Goal: Task Accomplishment & Management: Manage account settings

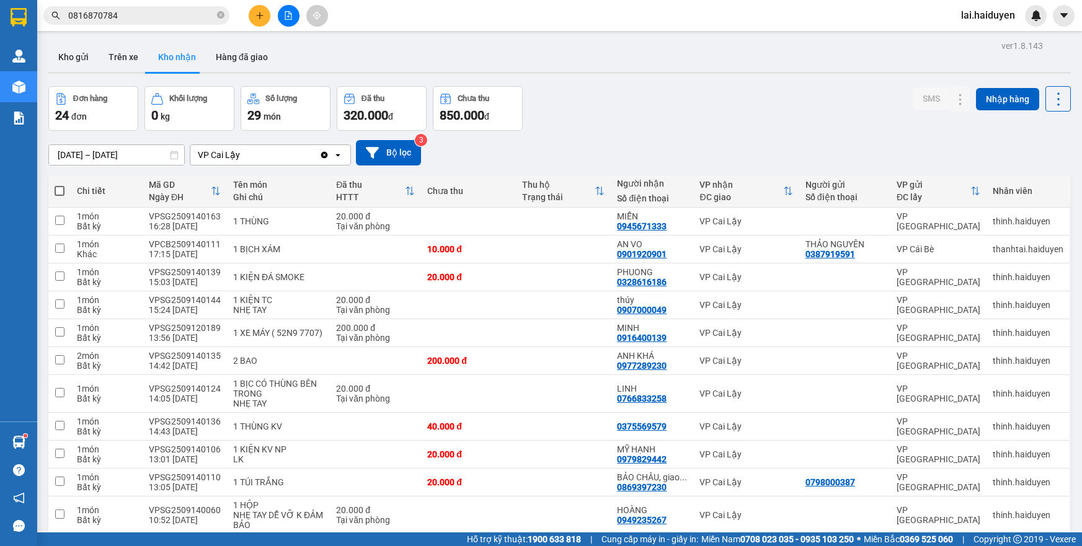
click at [133, 56] on button "Trên xe" at bounding box center [124, 57] width 50 height 30
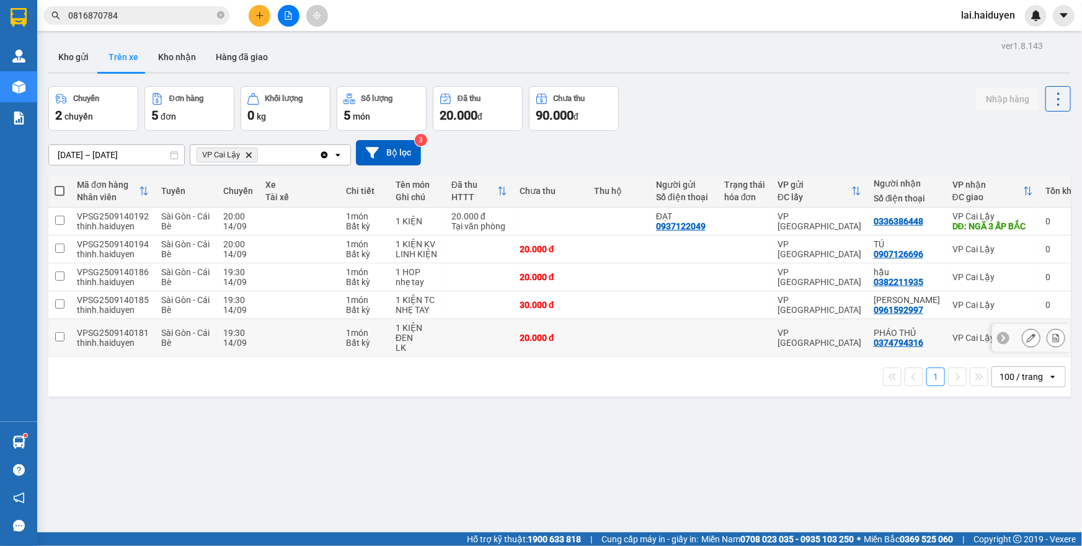
click at [267, 329] on td at bounding box center [299, 338] width 81 height 38
checkbox input "true"
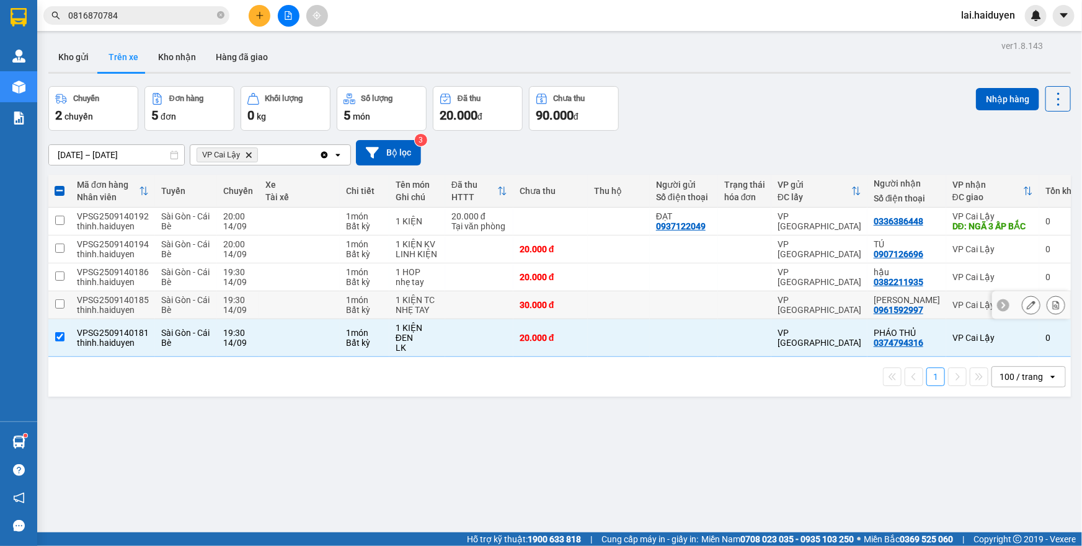
click at [282, 304] on td at bounding box center [299, 305] width 81 height 28
checkbox input "true"
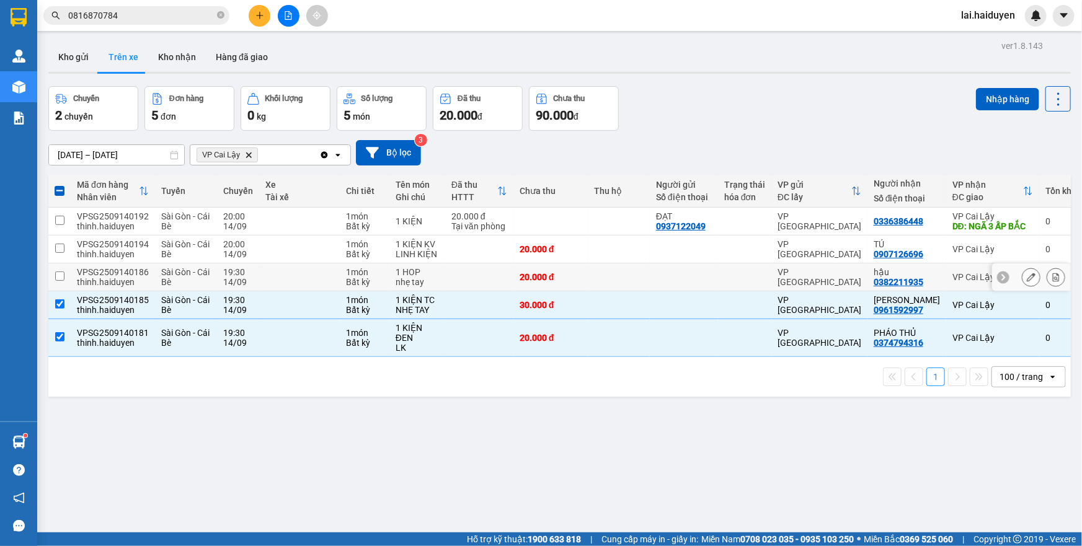
click at [293, 276] on td at bounding box center [299, 277] width 81 height 28
checkbox input "true"
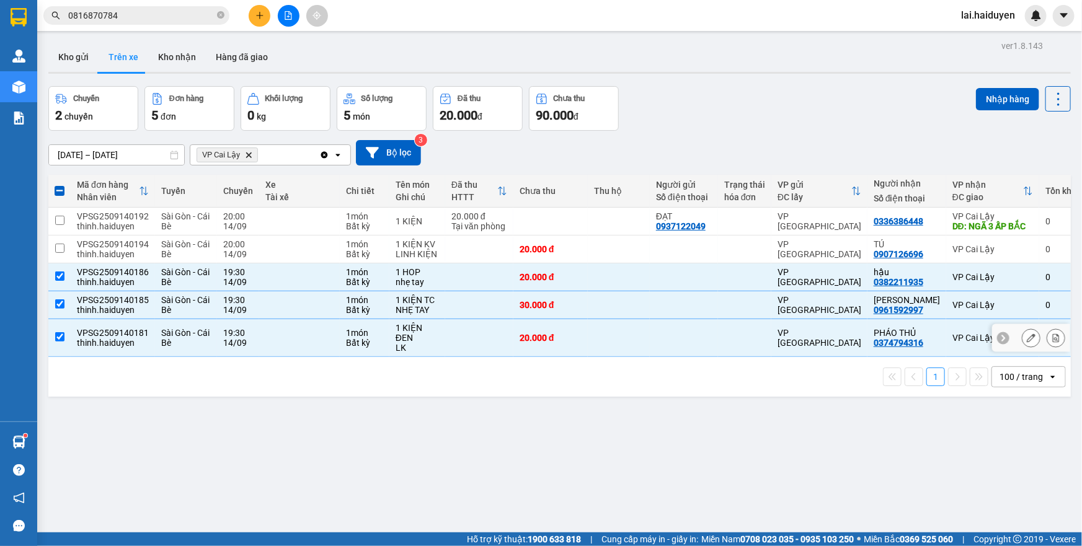
click at [279, 344] on td at bounding box center [299, 338] width 81 height 38
checkbox input "false"
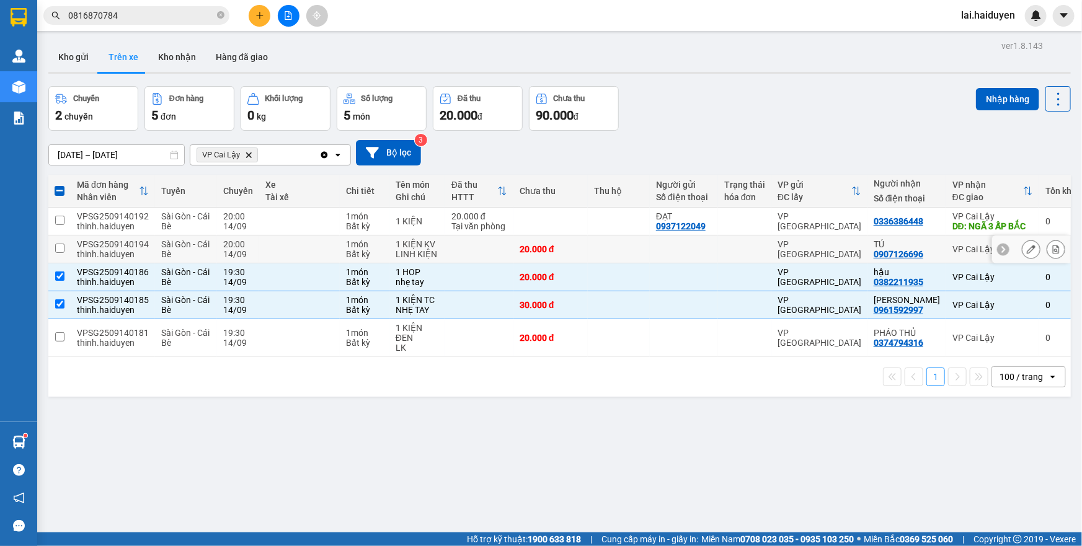
click at [308, 249] on td at bounding box center [299, 250] width 81 height 28
checkbox input "true"
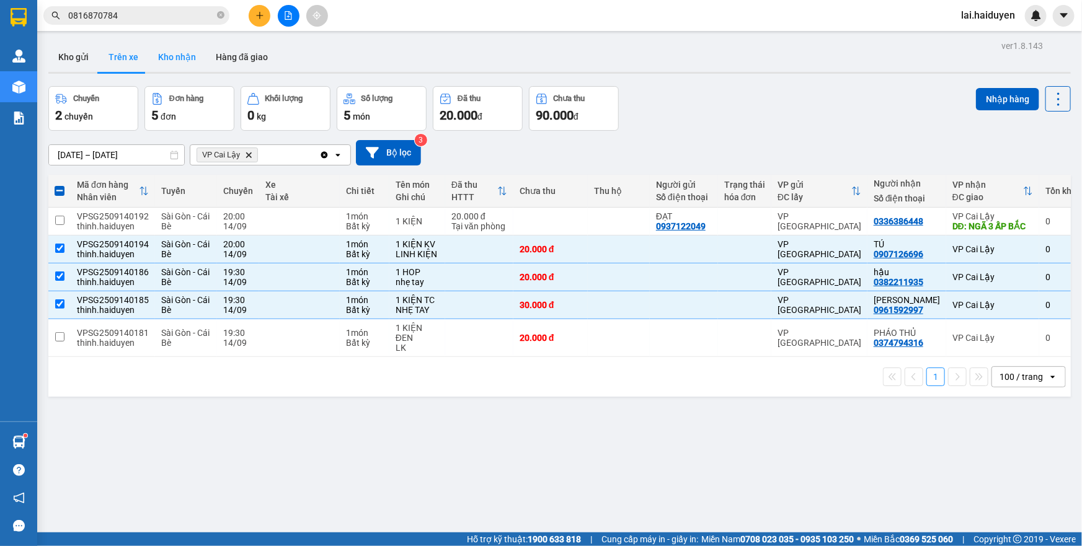
click at [174, 57] on button "Kho nhận" at bounding box center [177, 57] width 58 height 30
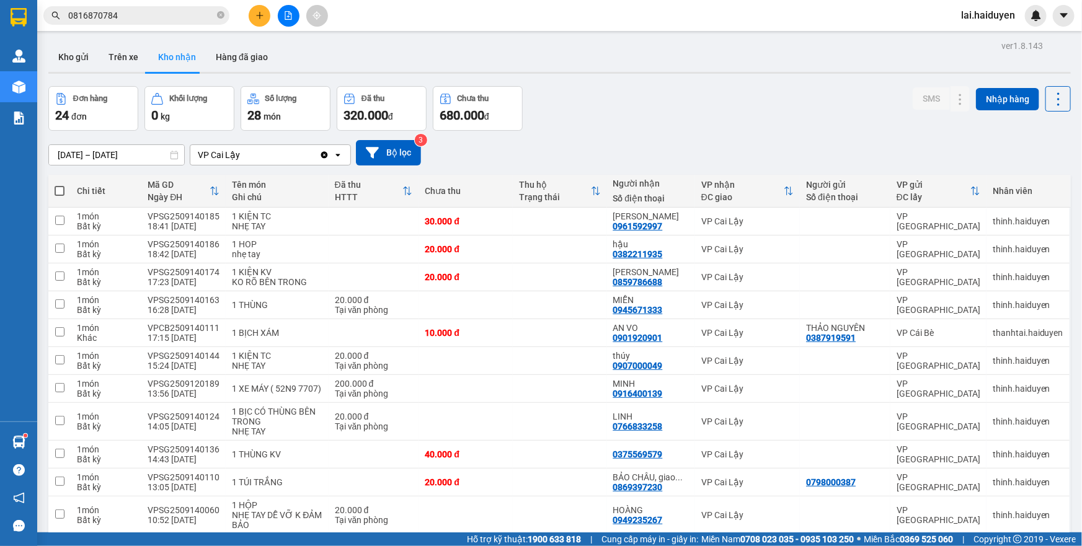
click at [127, 62] on button "Trên xe" at bounding box center [124, 57] width 50 height 30
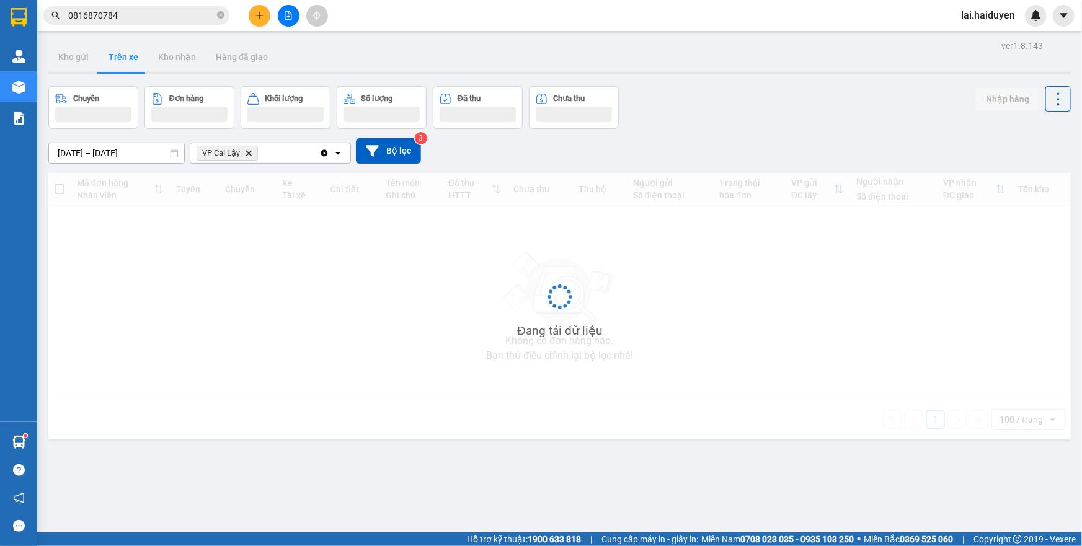
drag, startPoint x: 144, startPoint y: 62, endPoint x: 127, endPoint y: 62, distance: 17.4
click at [127, 62] on button "Trên xe" at bounding box center [124, 57] width 50 height 30
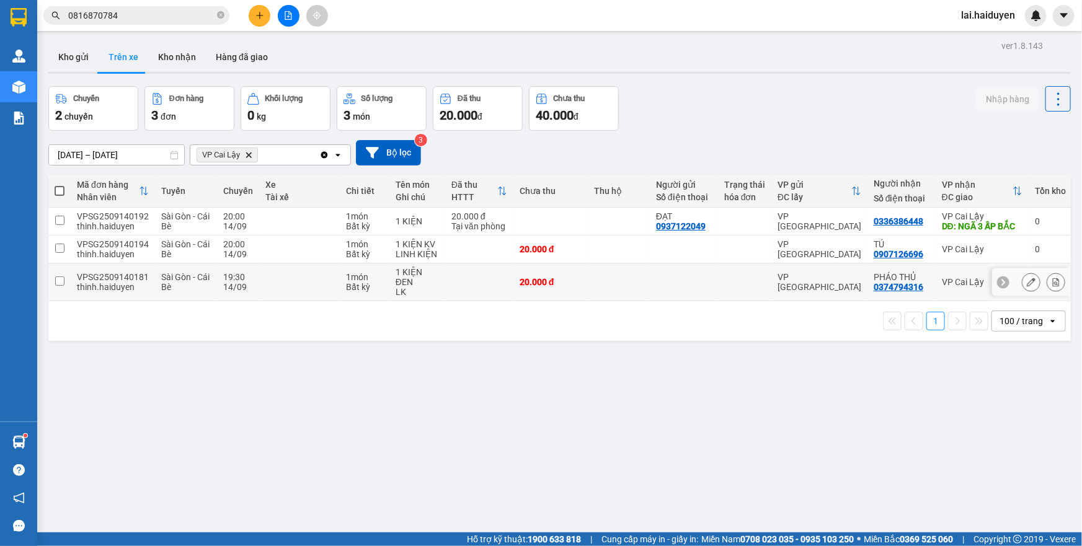
click at [656, 284] on div at bounding box center [684, 282] width 56 height 10
checkbox input "true"
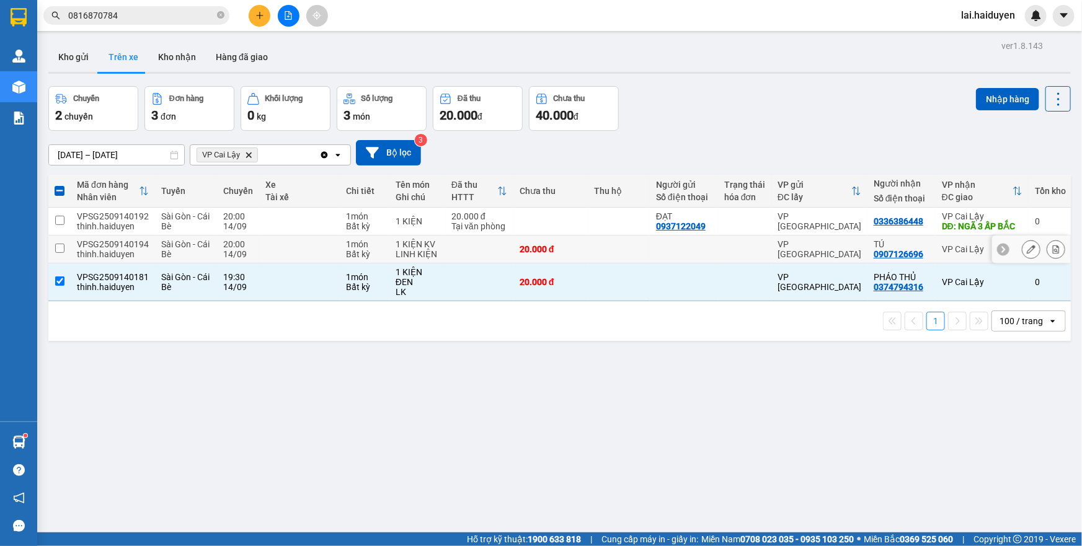
click at [656, 248] on div at bounding box center [684, 249] width 56 height 10
checkbox input "true"
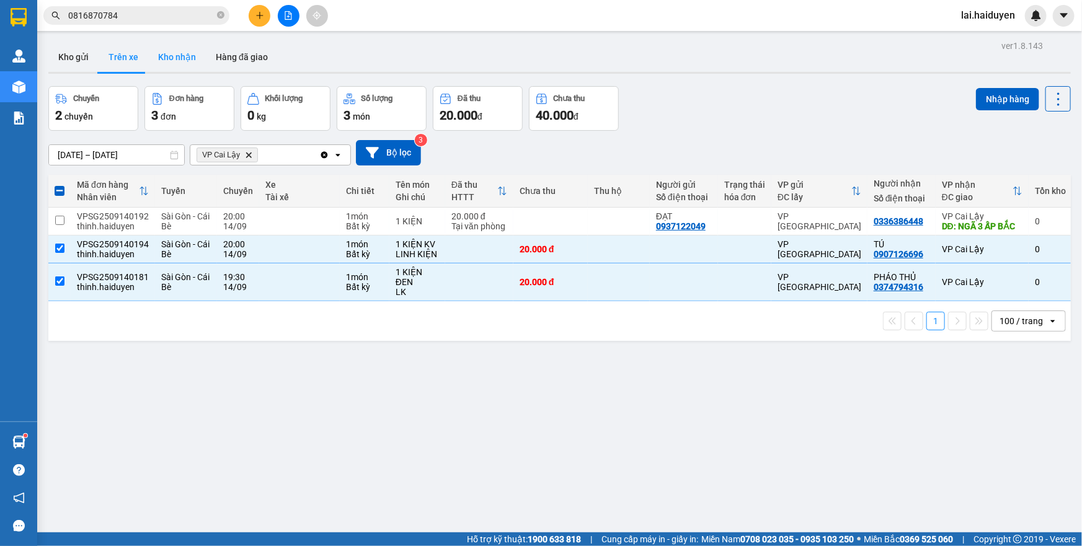
click at [187, 56] on button "Kho nhận" at bounding box center [177, 57] width 58 height 30
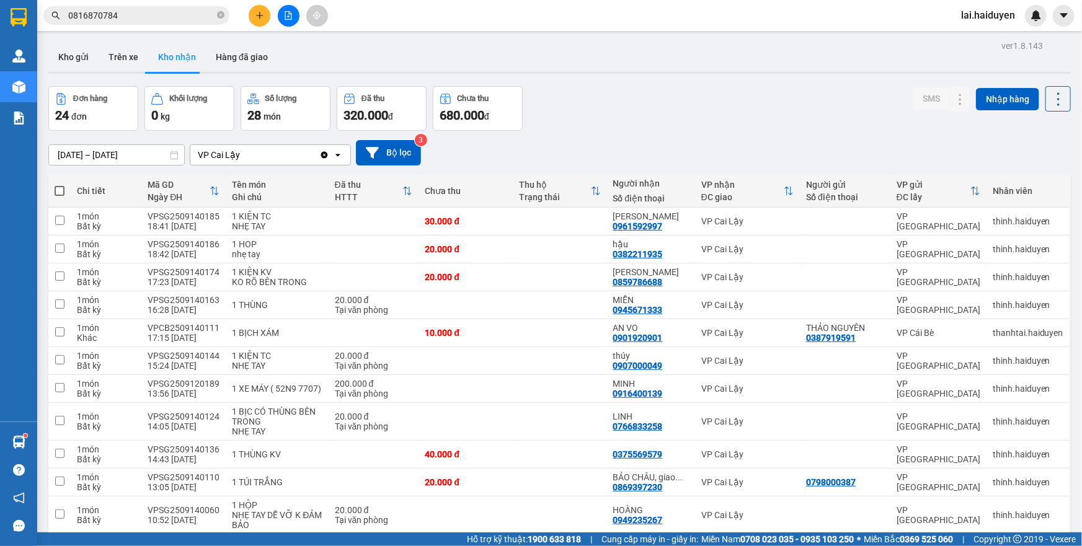
click at [107, 161] on div "ver 1.8.143 Kho gửi Trên xe Kho nhận Hàng đã giao Đơn hàng 24 đơn Khối lượng 0 …" at bounding box center [559, 494] width 1032 height 914
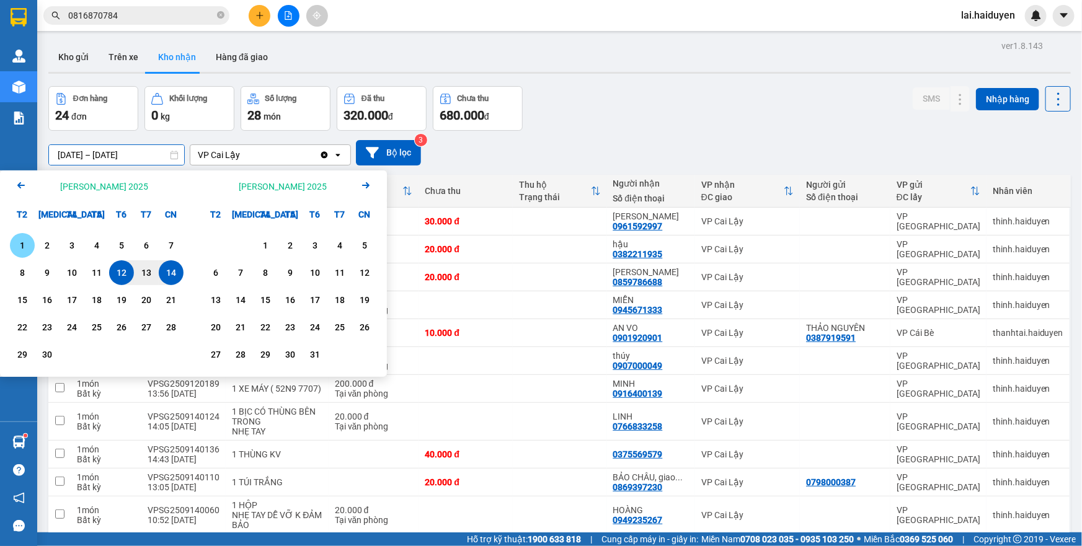
click at [17, 236] on div "1" at bounding box center [22, 245] width 25 height 25
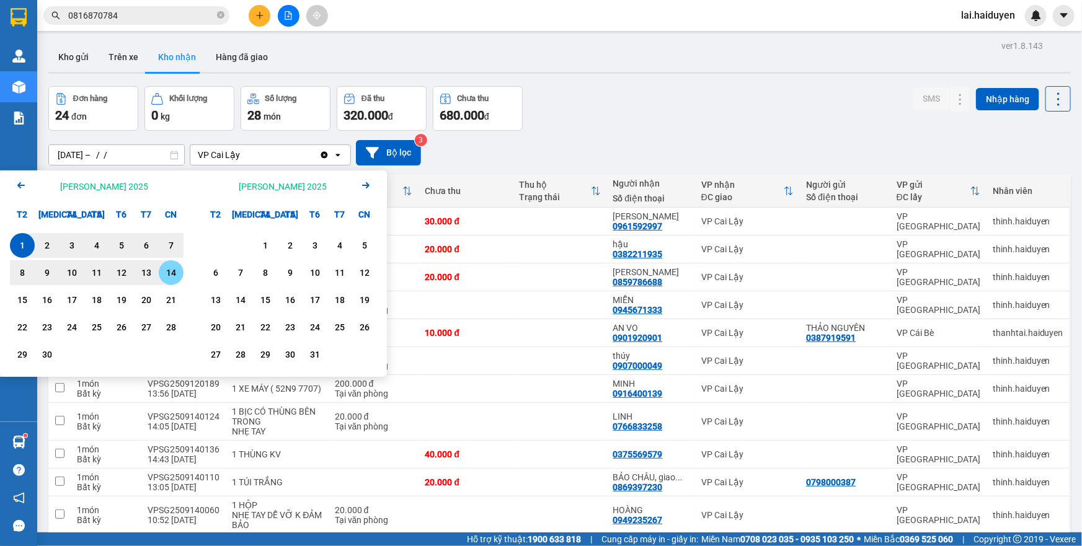
click at [175, 272] on div "14" at bounding box center [170, 272] width 17 height 15
type input "01/09/2025 – 14/09/2025"
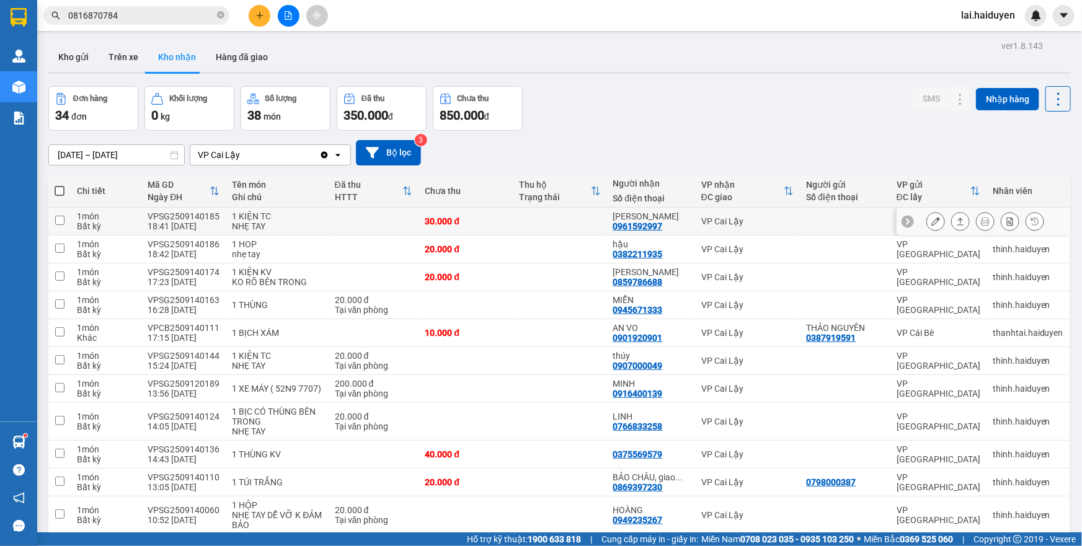
click at [556, 221] on td at bounding box center [560, 222] width 94 height 28
checkbox input "true"
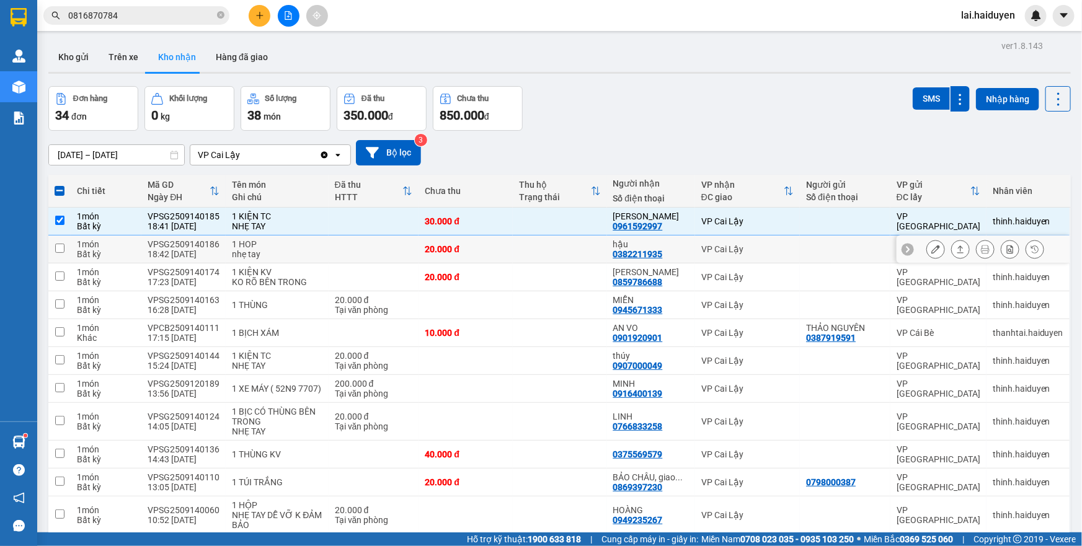
click at [539, 252] on td at bounding box center [560, 250] width 94 height 28
checkbox input "true"
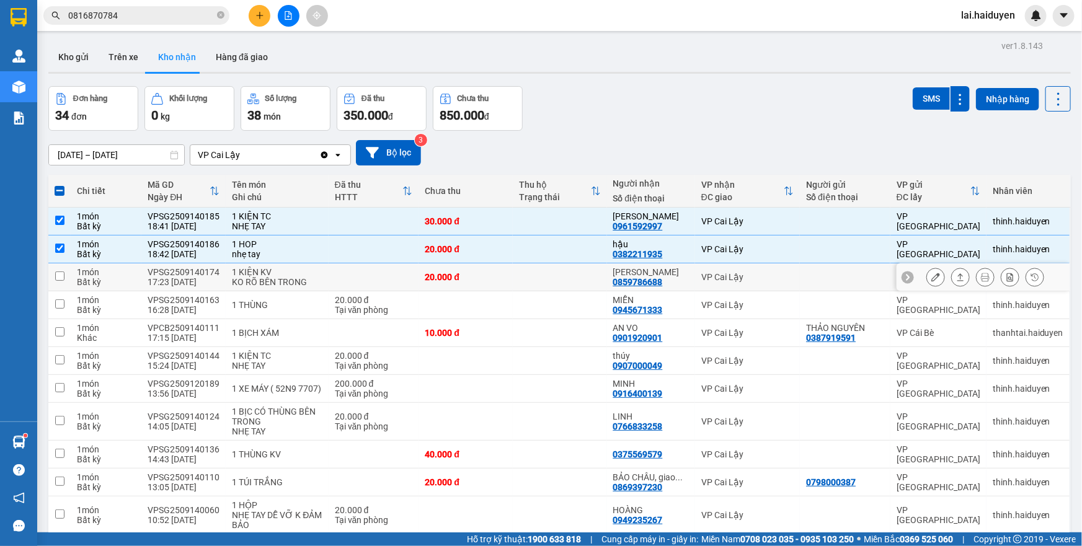
click at [538, 278] on td at bounding box center [560, 277] width 94 height 28
checkbox input "true"
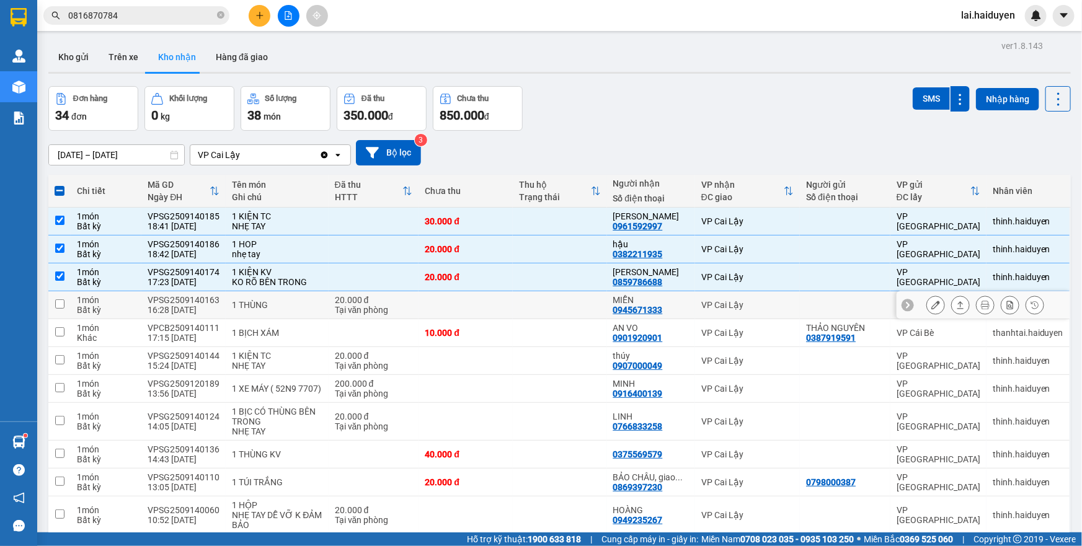
click at [301, 307] on div "1 THÙNG" at bounding box center [277, 305] width 90 height 10
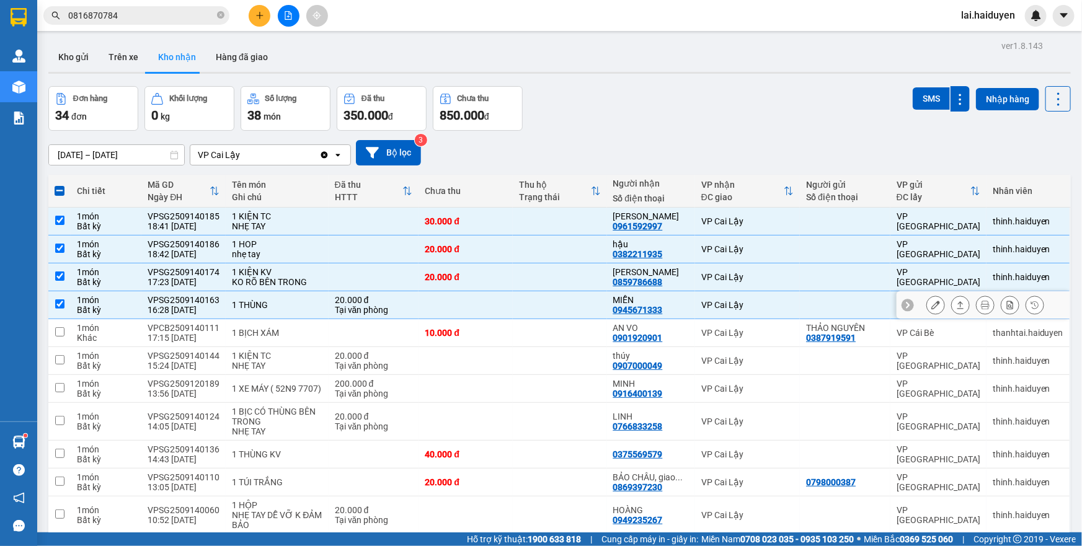
click at [301, 307] on div "1 THÙNG" at bounding box center [277, 305] width 90 height 10
checkbox input "false"
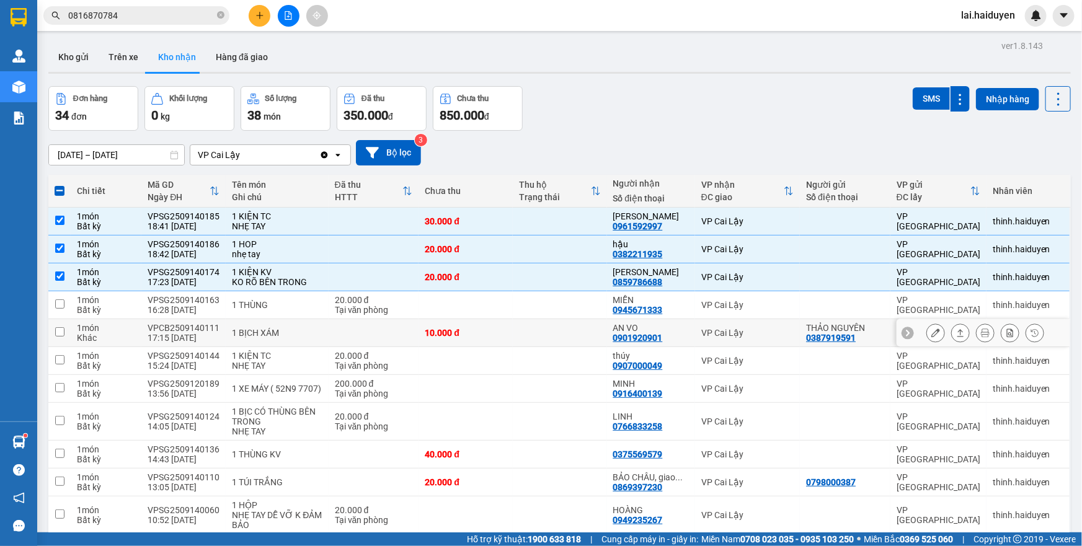
click at [348, 332] on td at bounding box center [373, 333] width 90 height 28
checkbox input "true"
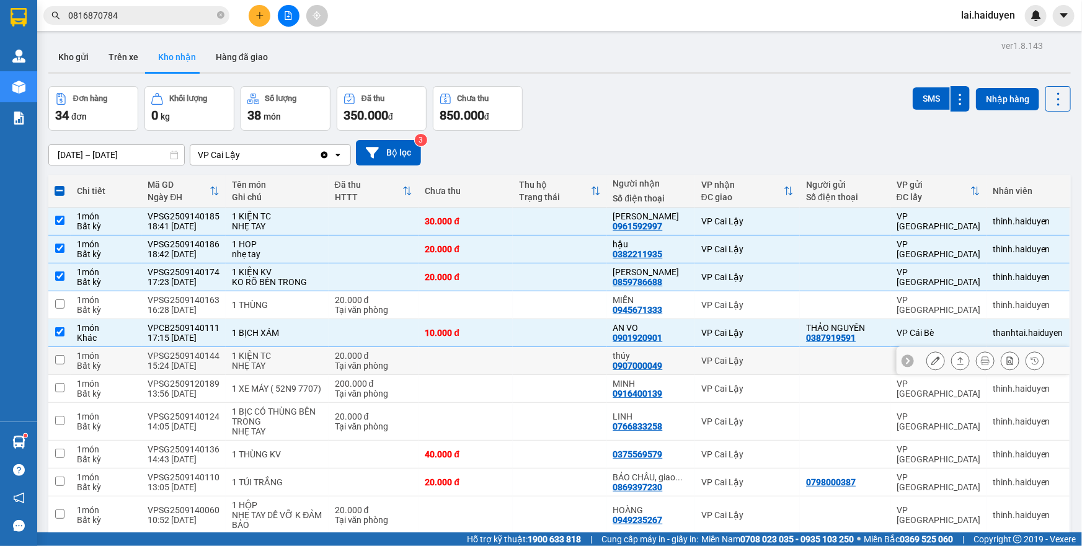
click at [309, 358] on div "1 KIỆN TC" at bounding box center [277, 356] width 90 height 10
checkbox input "true"
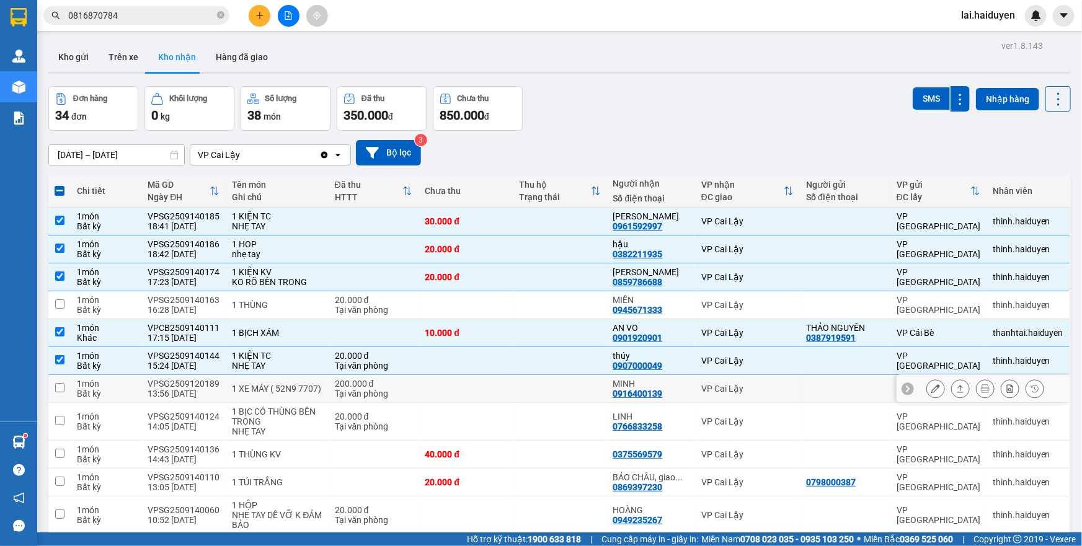
click at [313, 387] on div "1 XE MÁY ( 52N9 7707)" at bounding box center [277, 389] width 90 height 10
checkbox input "true"
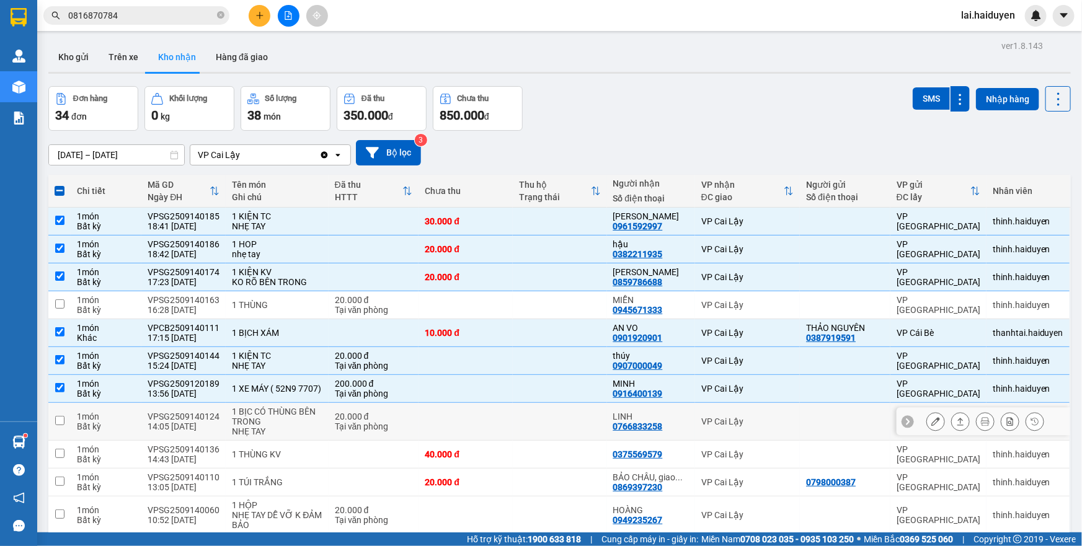
click at [284, 419] on div "1 BỊC CÓ THÙNG BÊN TRONG" at bounding box center [277, 417] width 90 height 20
checkbox input "true"
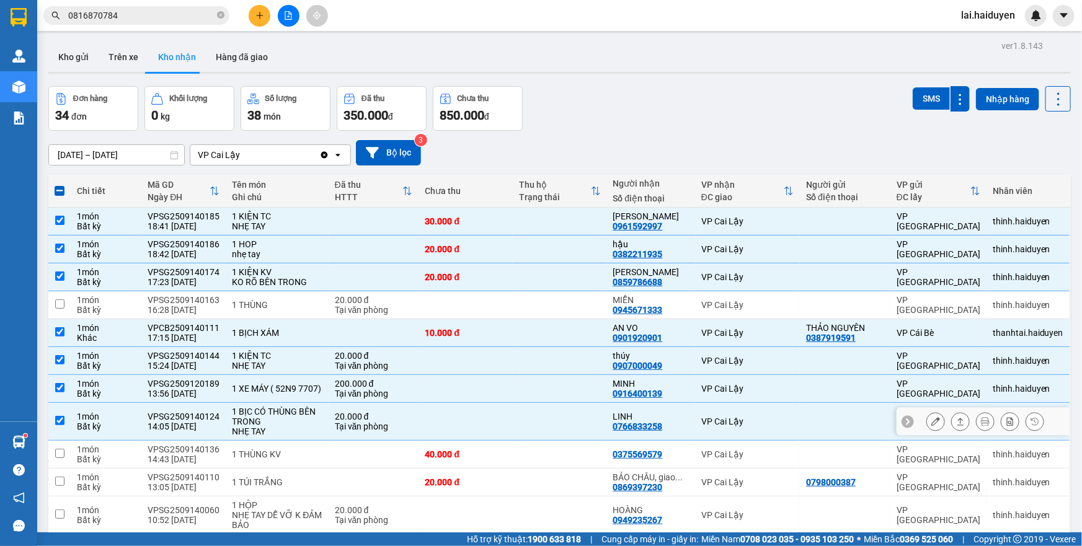
scroll to position [56, 0]
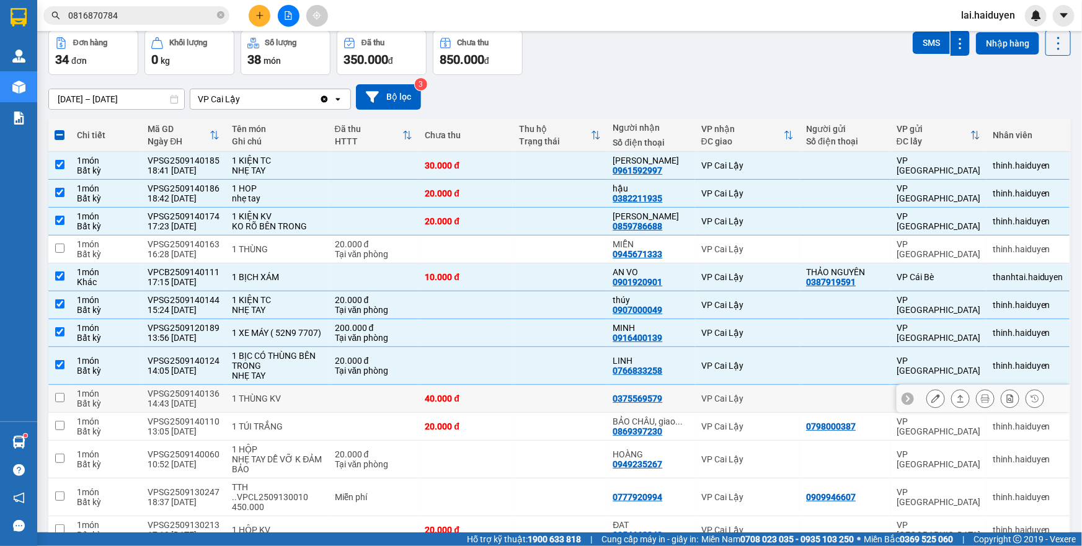
click at [328, 399] on td at bounding box center [373, 399] width 90 height 28
checkbox input "true"
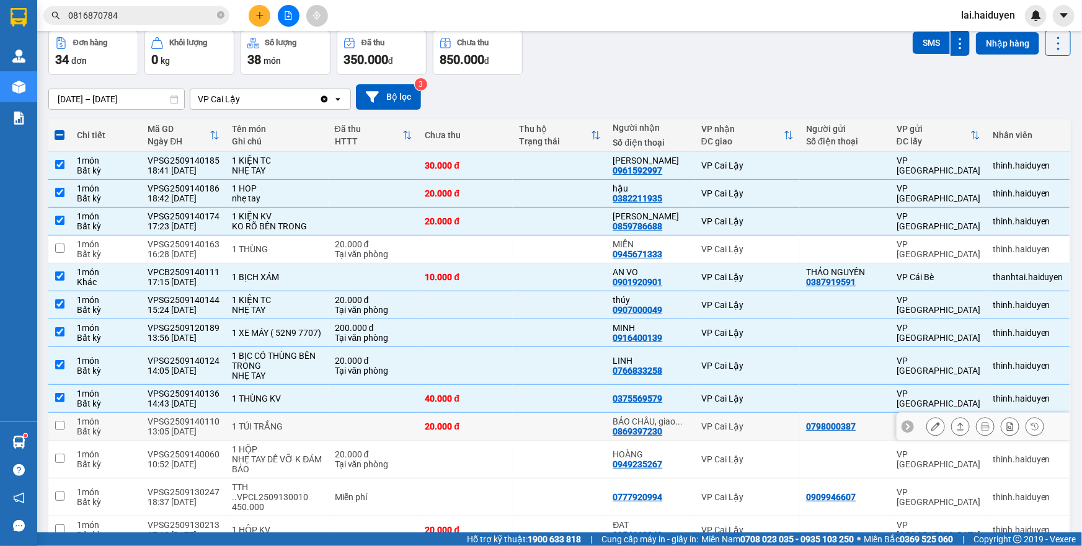
click at [350, 425] on td at bounding box center [373, 427] width 90 height 28
checkbox input "true"
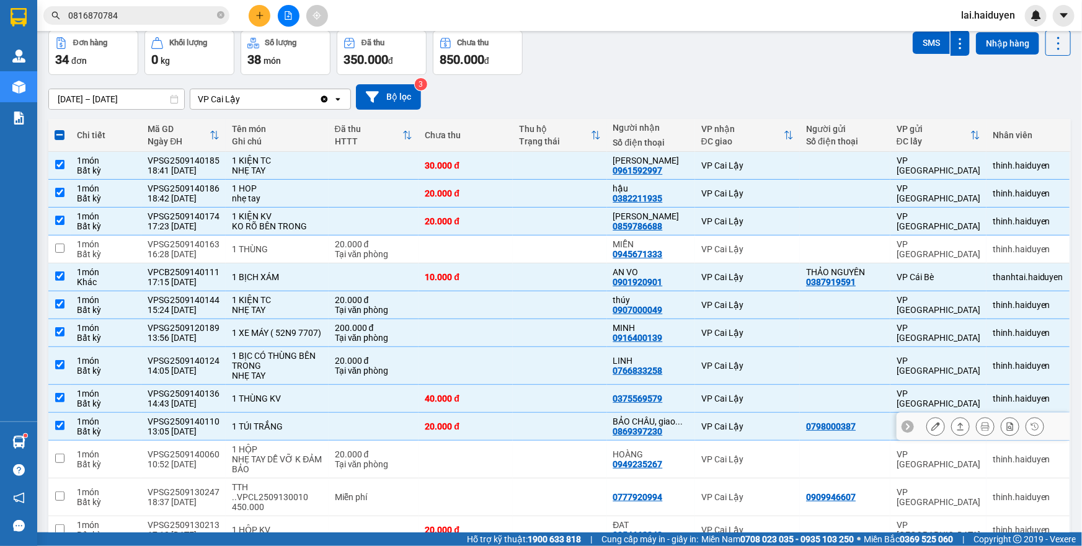
scroll to position [281, 0]
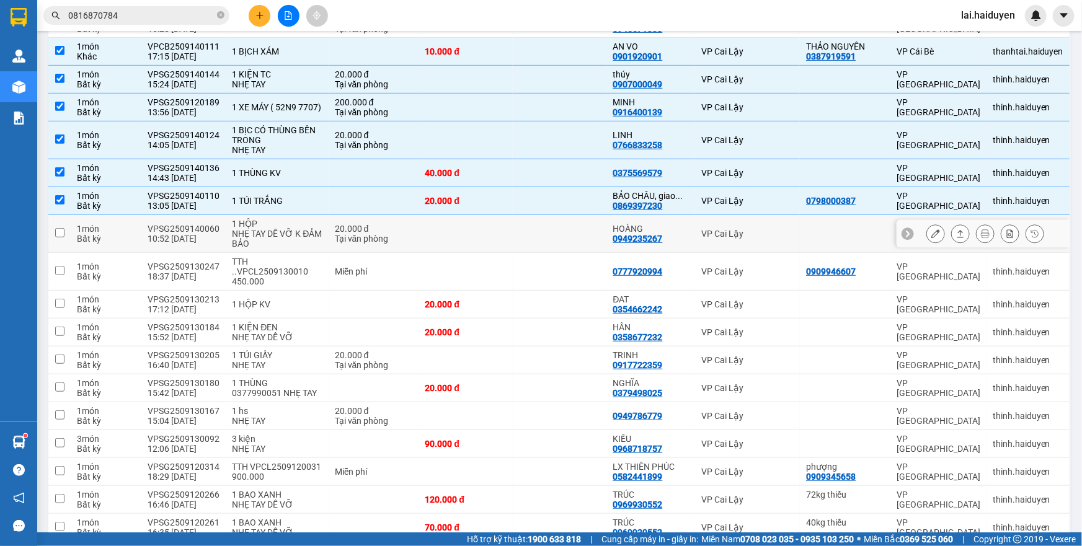
click at [490, 231] on td at bounding box center [465, 234] width 94 height 38
checkbox input "true"
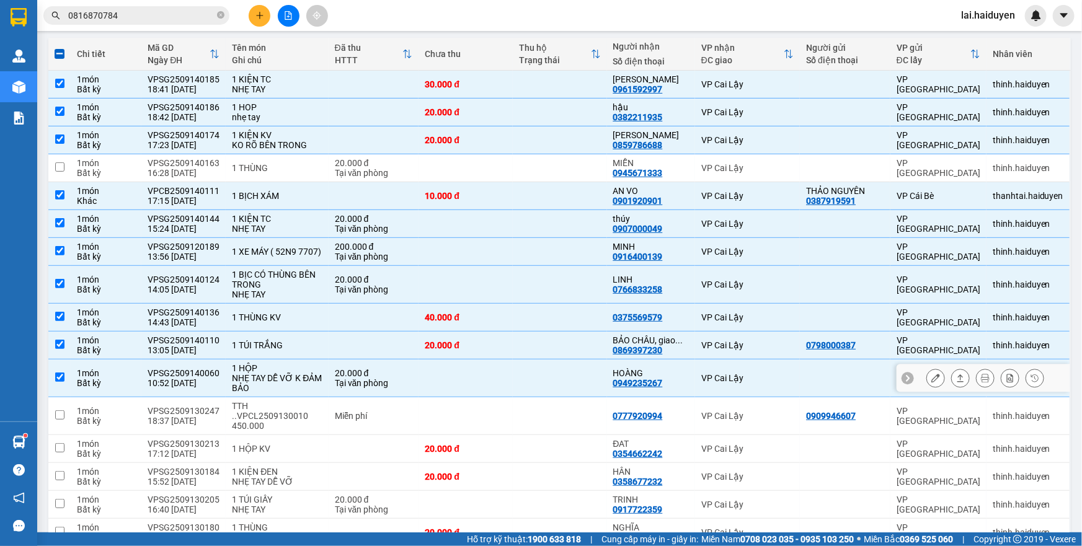
scroll to position [56, 0]
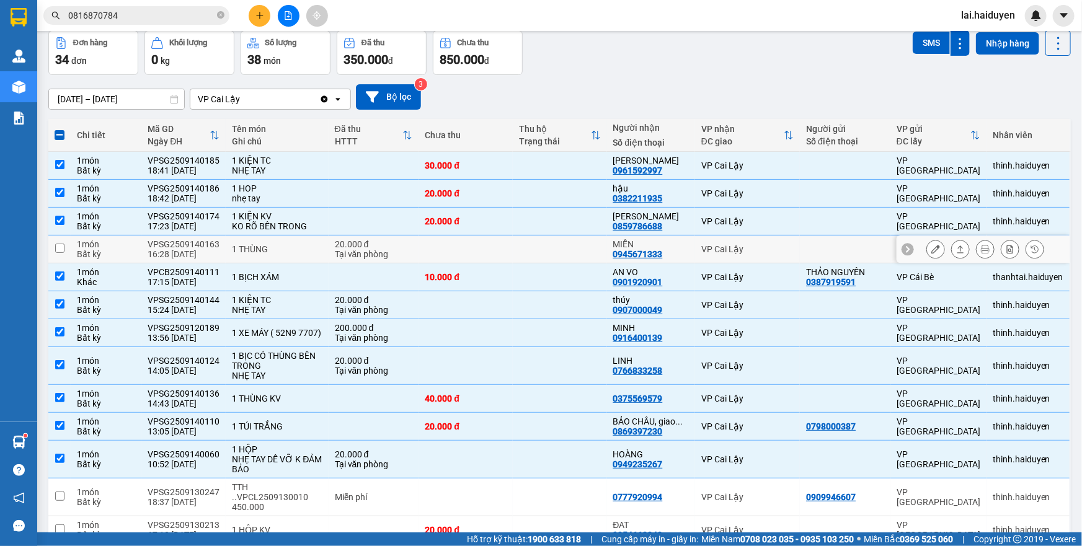
click at [190, 242] on div "VPSG2509140163" at bounding box center [184, 244] width 72 height 10
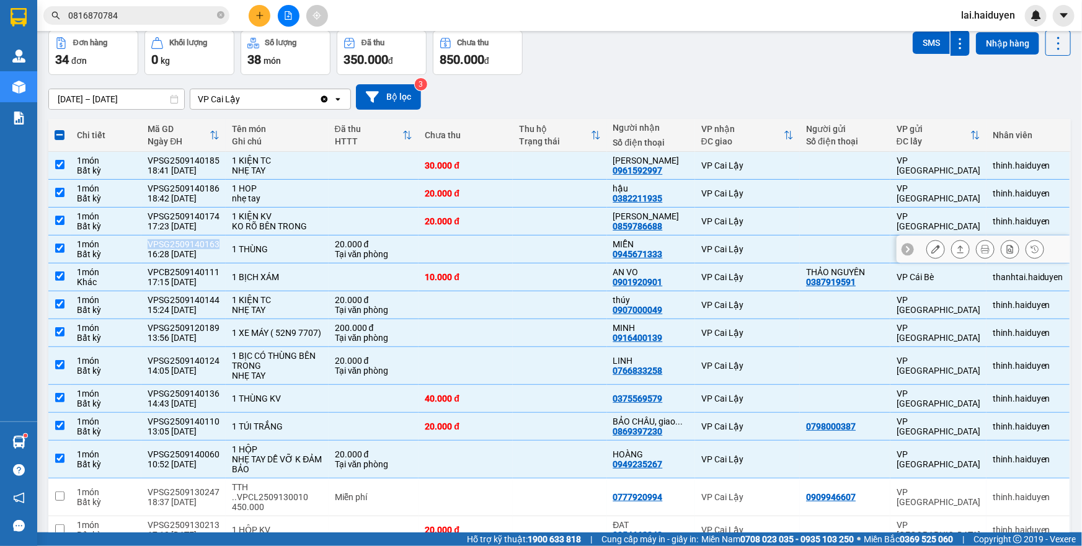
click at [190, 242] on div "VPSG2509140163" at bounding box center [184, 244] width 72 height 10
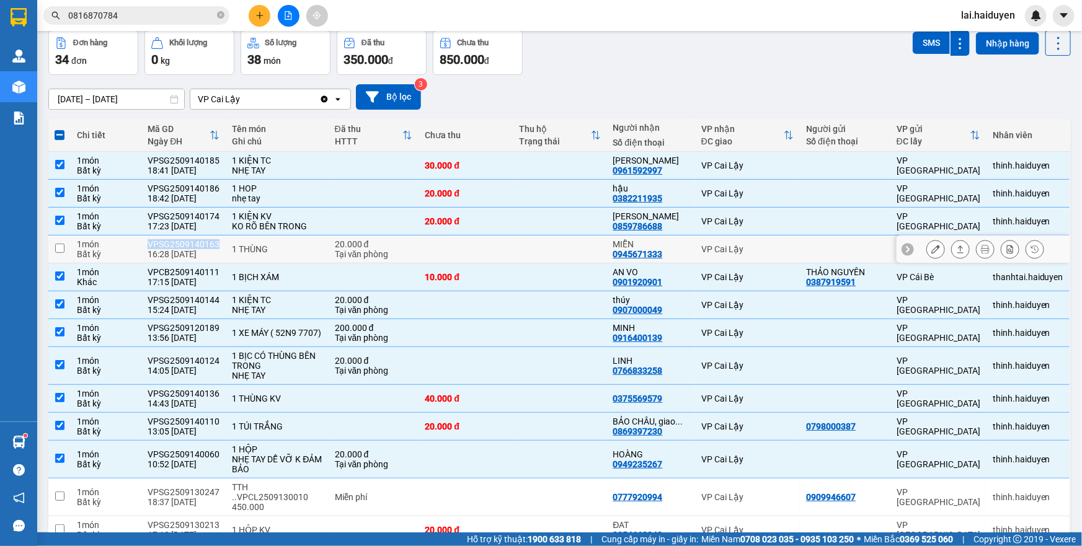
copy div "VPSG2509140163"
click at [328, 244] on td "20.000 đ Tại văn phòng" at bounding box center [373, 250] width 90 height 28
checkbox input "true"
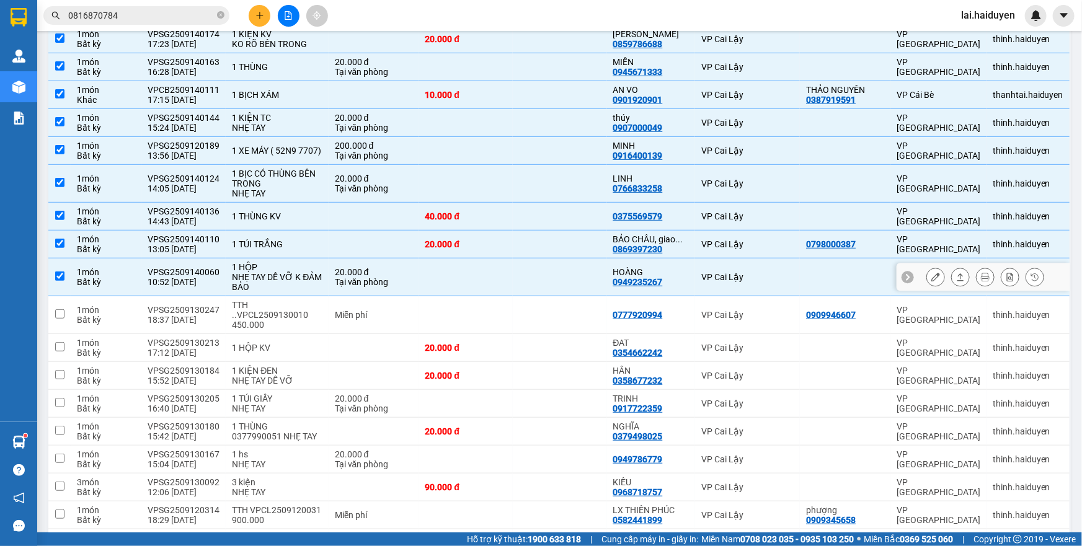
scroll to position [281, 0]
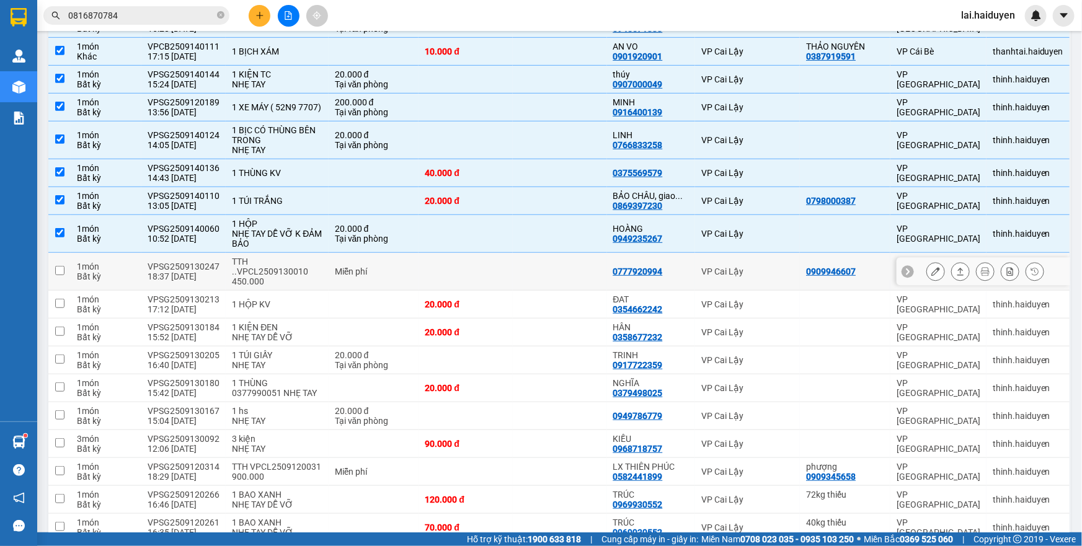
click at [527, 272] on td at bounding box center [560, 272] width 94 height 38
checkbox input "true"
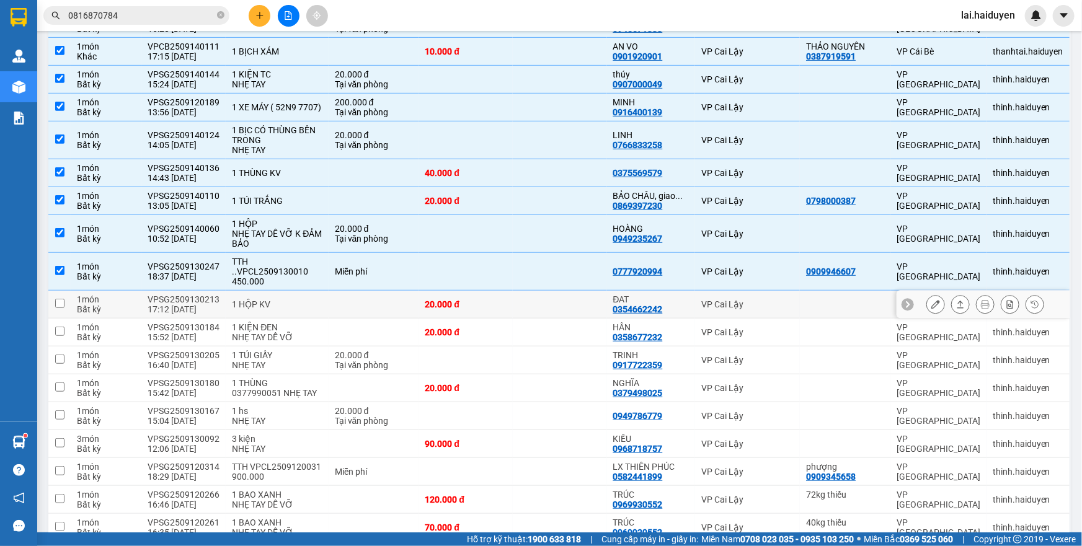
click at [505, 303] on td "20.000 đ" at bounding box center [465, 305] width 94 height 28
checkbox input "true"
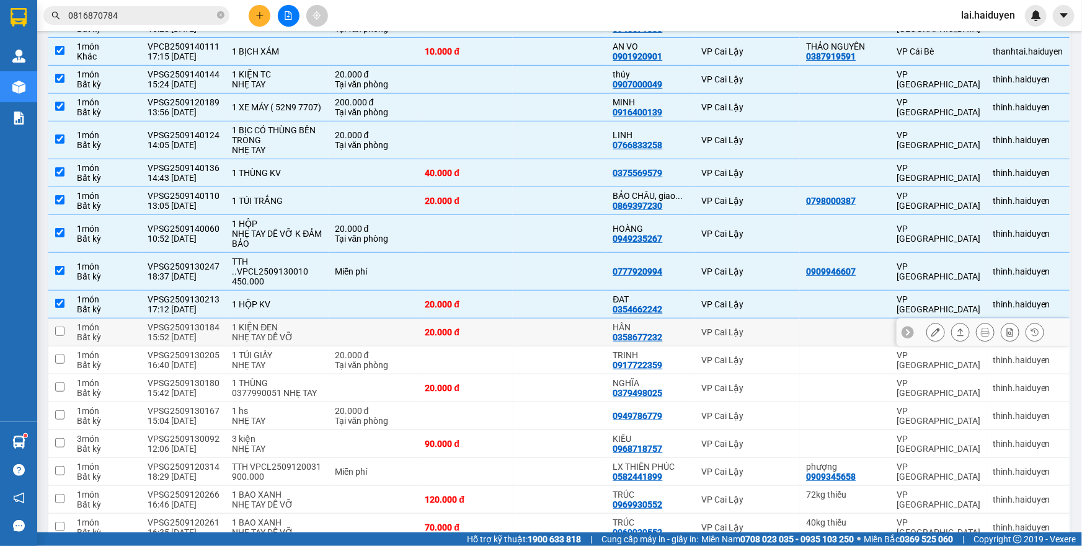
click at [488, 332] on div "20.000 đ" at bounding box center [466, 332] width 82 height 10
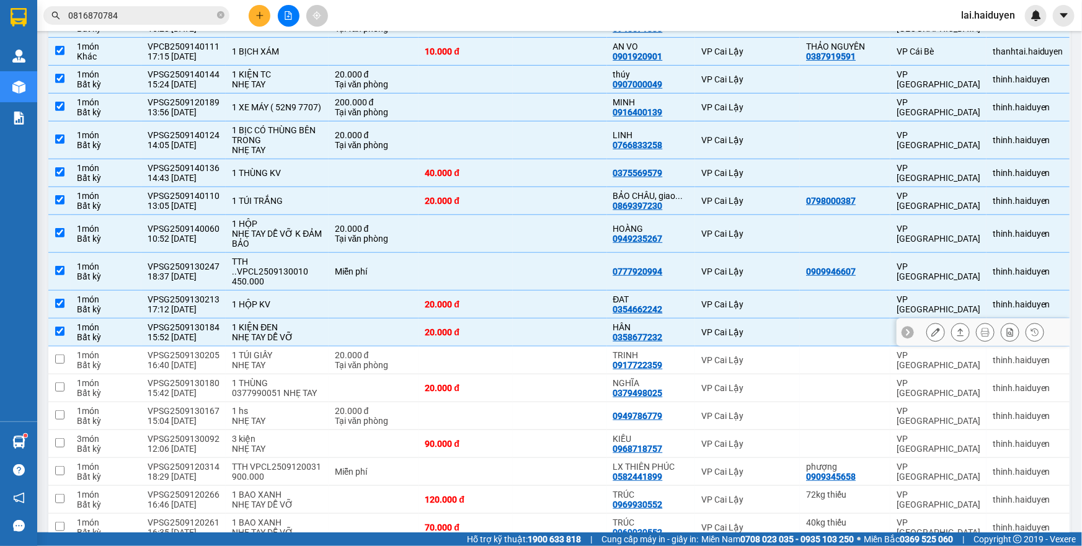
checkbox input "true"
click at [420, 366] on td at bounding box center [465, 360] width 94 height 28
checkbox input "true"
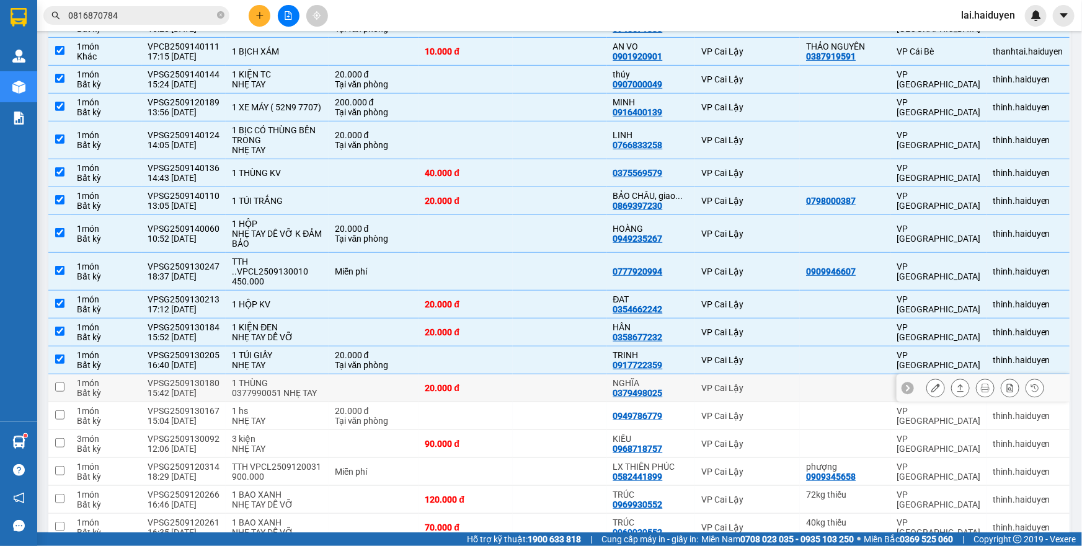
click at [399, 393] on td at bounding box center [373, 388] width 90 height 28
checkbox input "true"
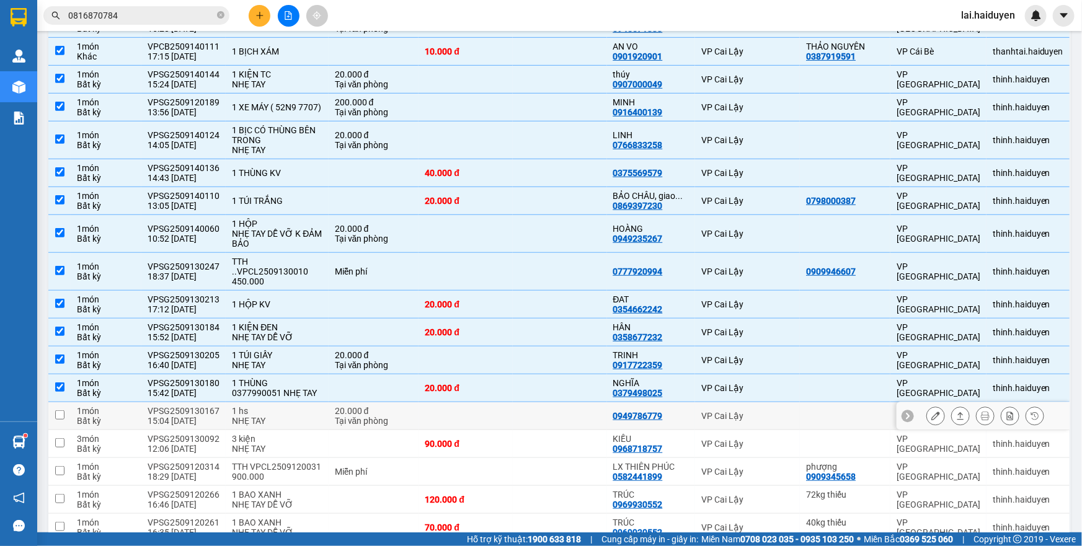
click at [387, 410] on div "20.000 đ" at bounding box center [374, 411] width 78 height 10
checkbox input "true"
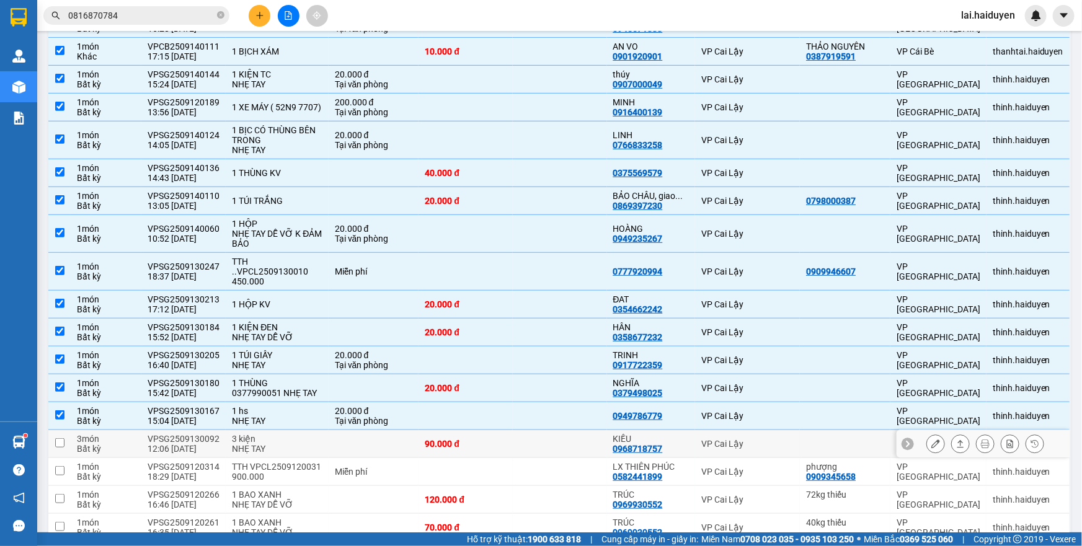
click at [363, 441] on td at bounding box center [373, 444] width 90 height 28
checkbox input "true"
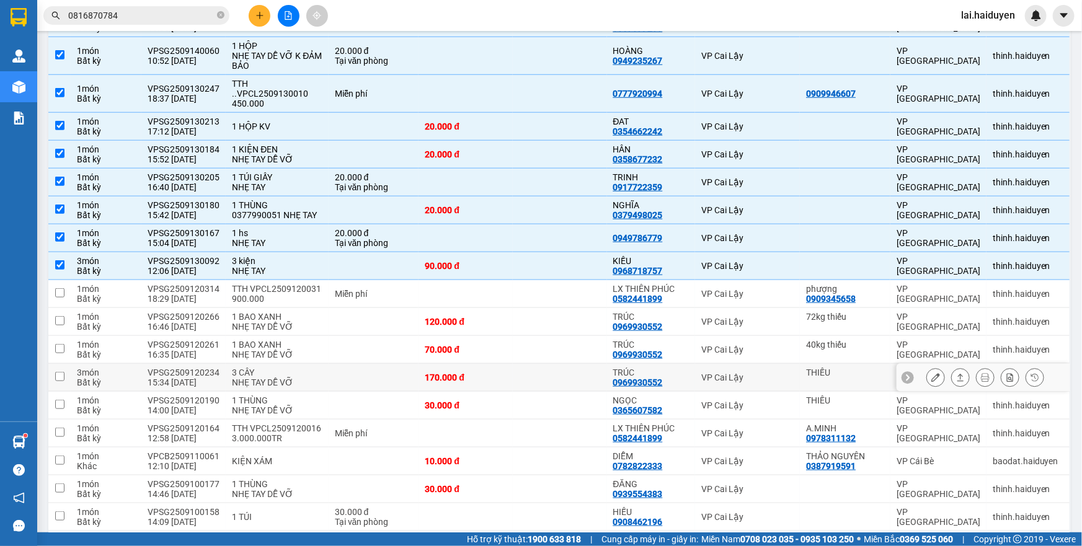
scroll to position [507, 0]
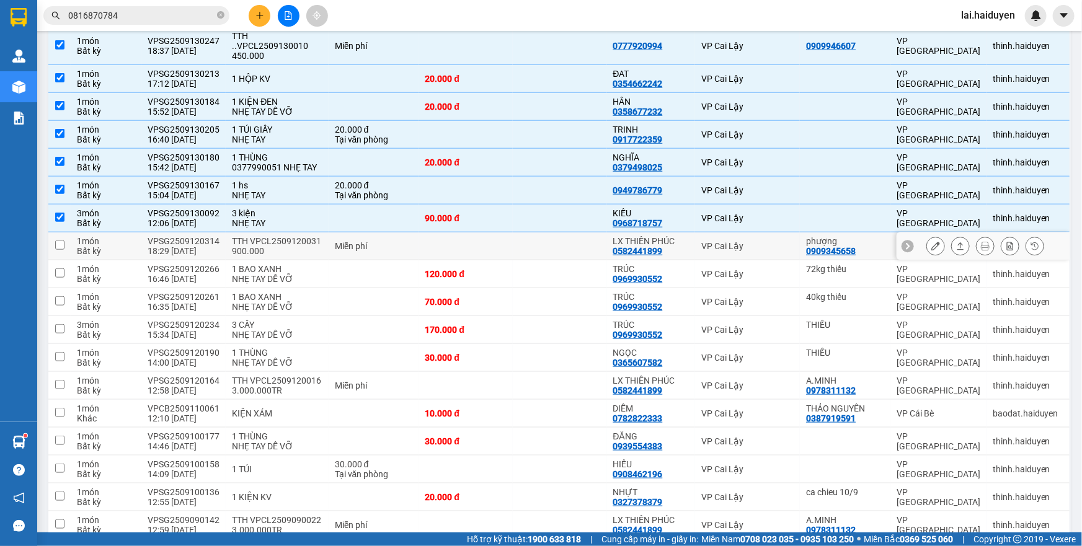
click at [557, 242] on td at bounding box center [560, 246] width 94 height 28
checkbox input "true"
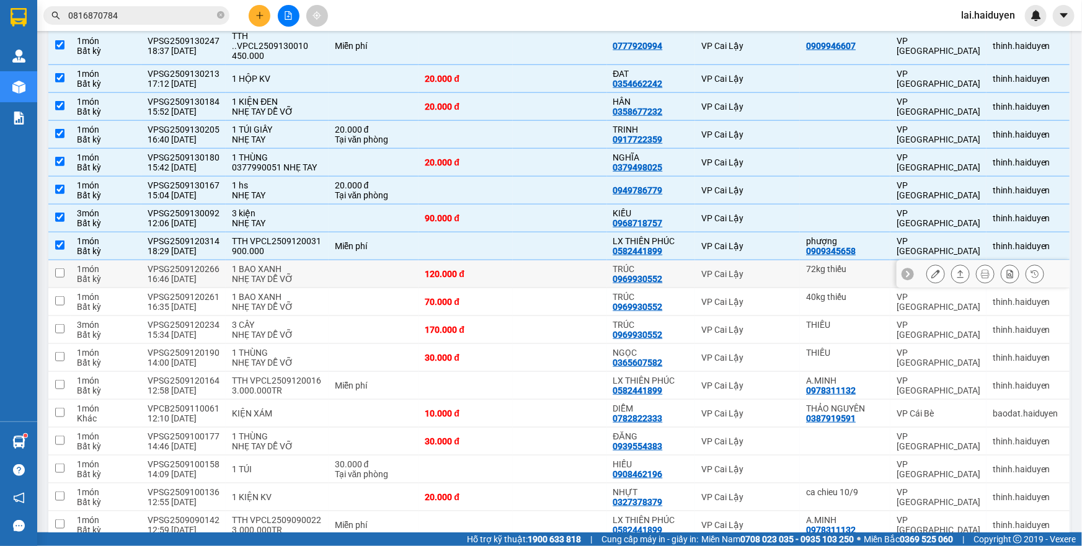
click at [557, 266] on td at bounding box center [560, 274] width 94 height 28
checkbox input "true"
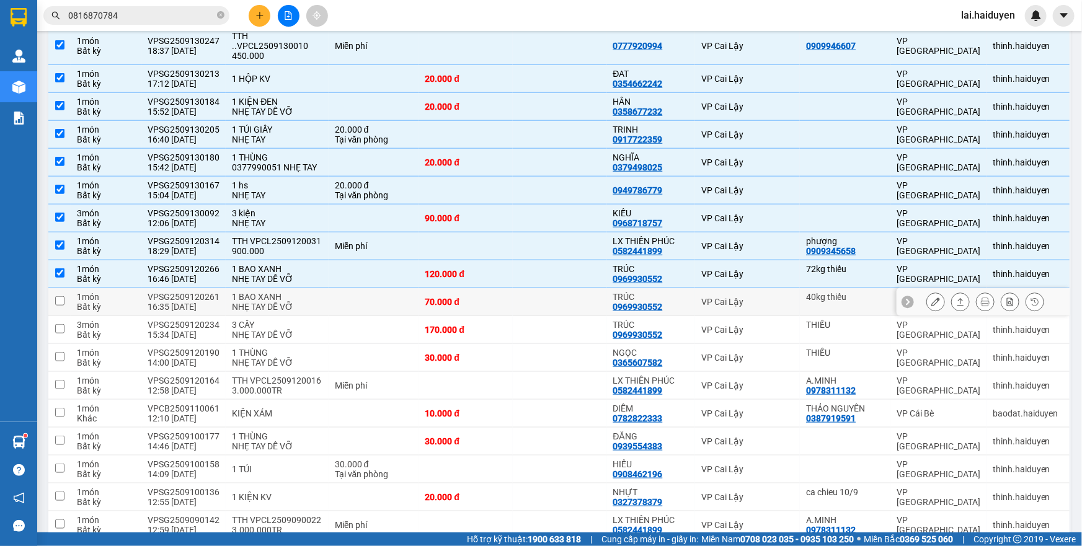
click at [551, 293] on td at bounding box center [560, 302] width 94 height 28
checkbox input "true"
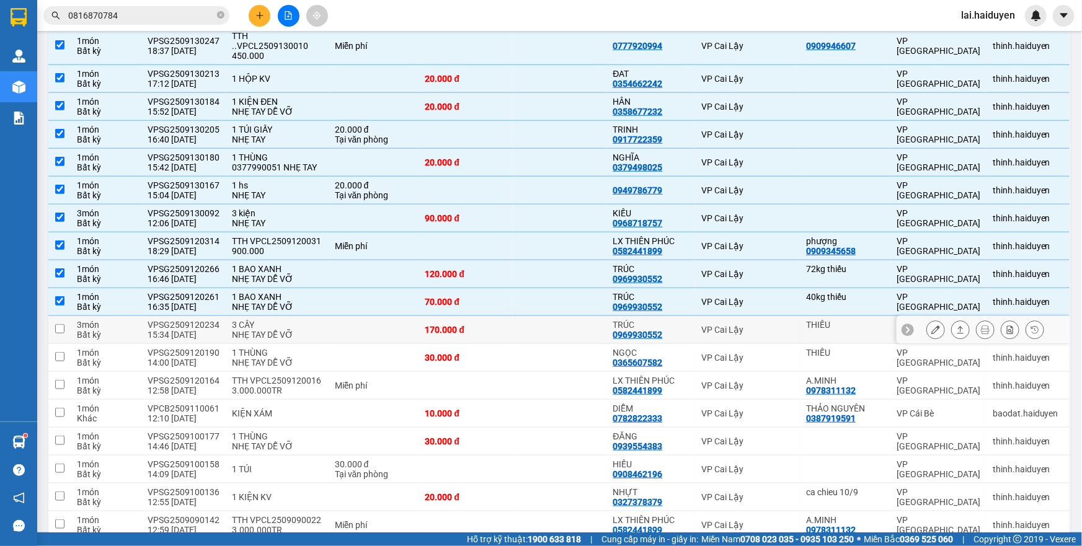
click at [543, 327] on td at bounding box center [560, 330] width 94 height 28
checkbox input "true"
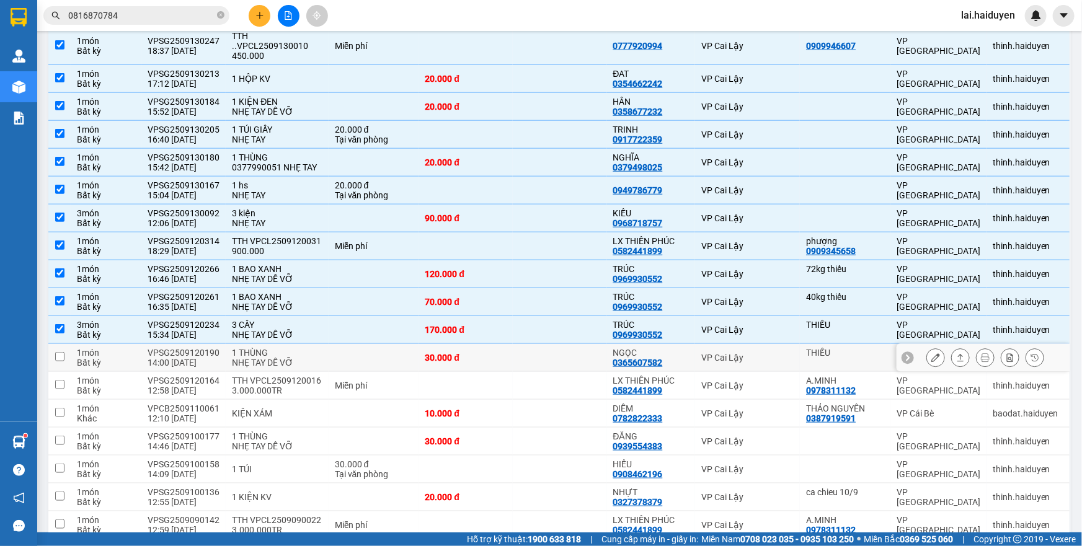
click at [539, 351] on td at bounding box center [560, 358] width 94 height 28
checkbox input "true"
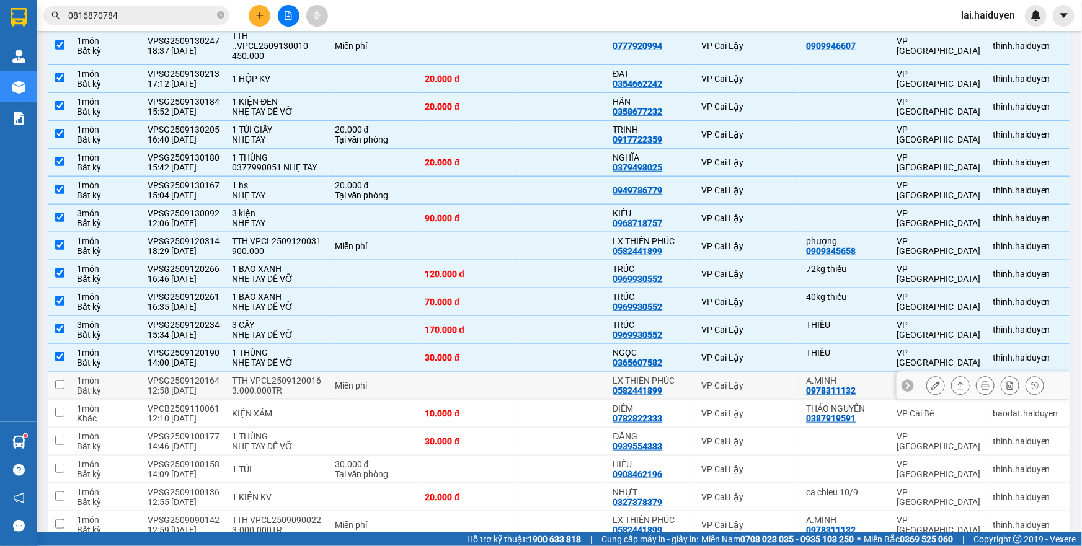
click at [528, 384] on td at bounding box center [560, 386] width 94 height 28
checkbox input "true"
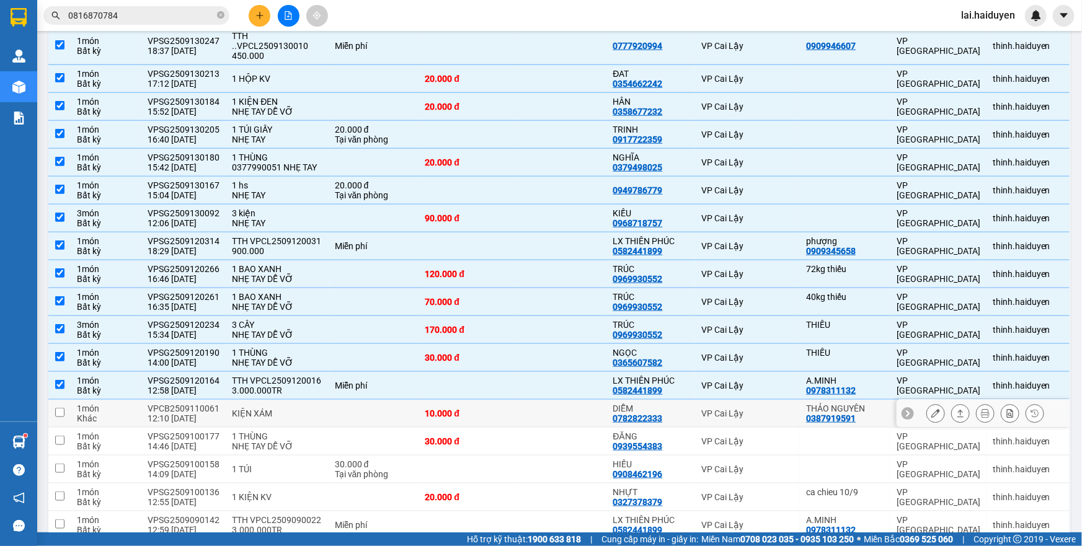
click at [515, 412] on td at bounding box center [560, 414] width 94 height 28
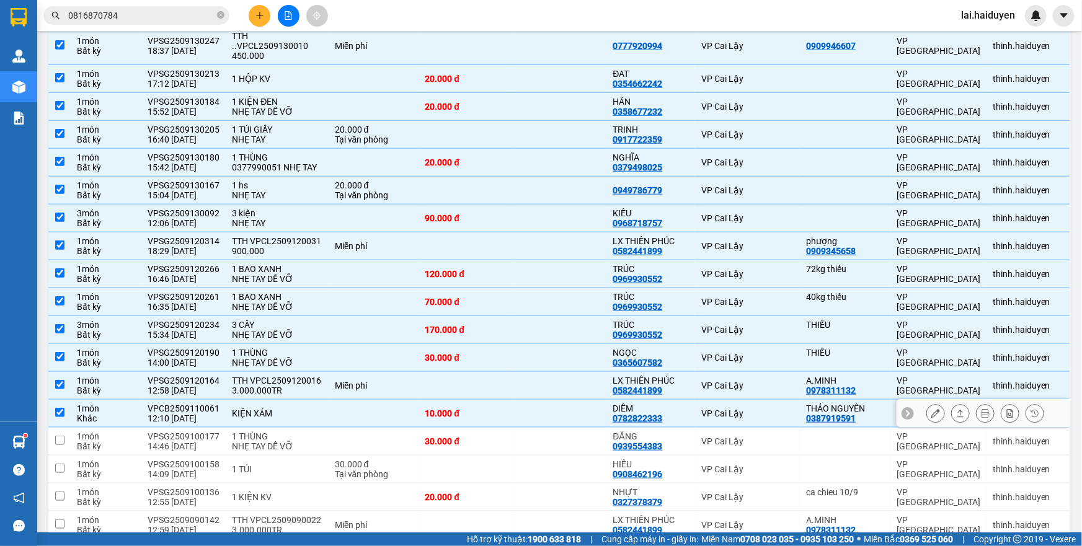
click at [515, 412] on td at bounding box center [560, 414] width 94 height 28
checkbox input "false"
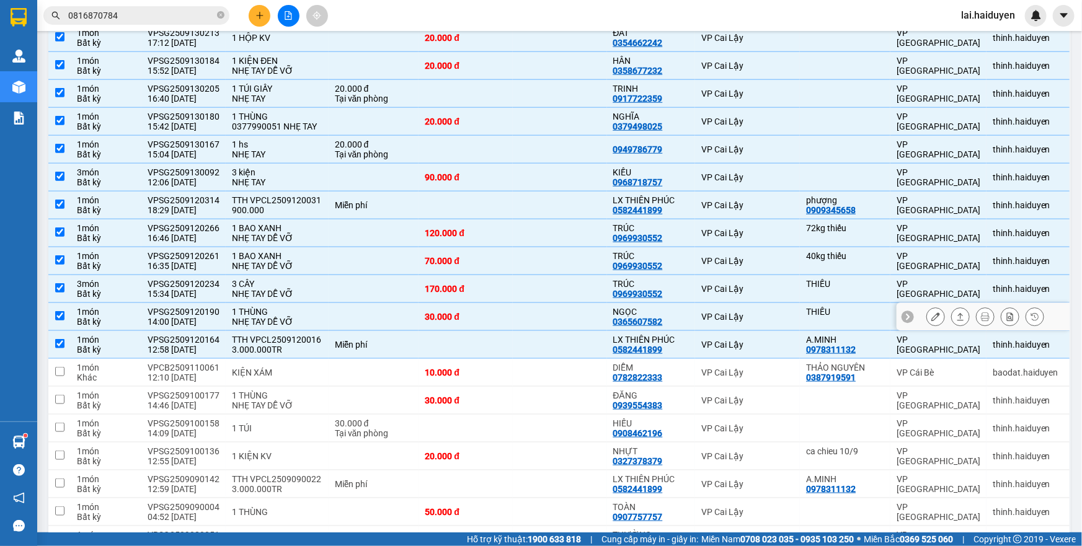
scroll to position [676, 0]
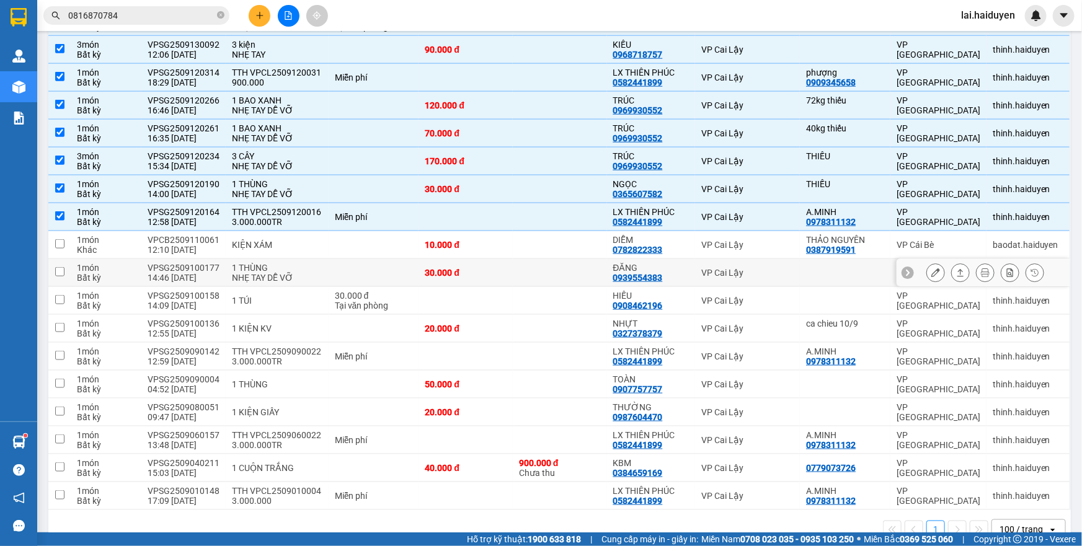
click at [544, 269] on td at bounding box center [560, 273] width 94 height 28
checkbox input "true"
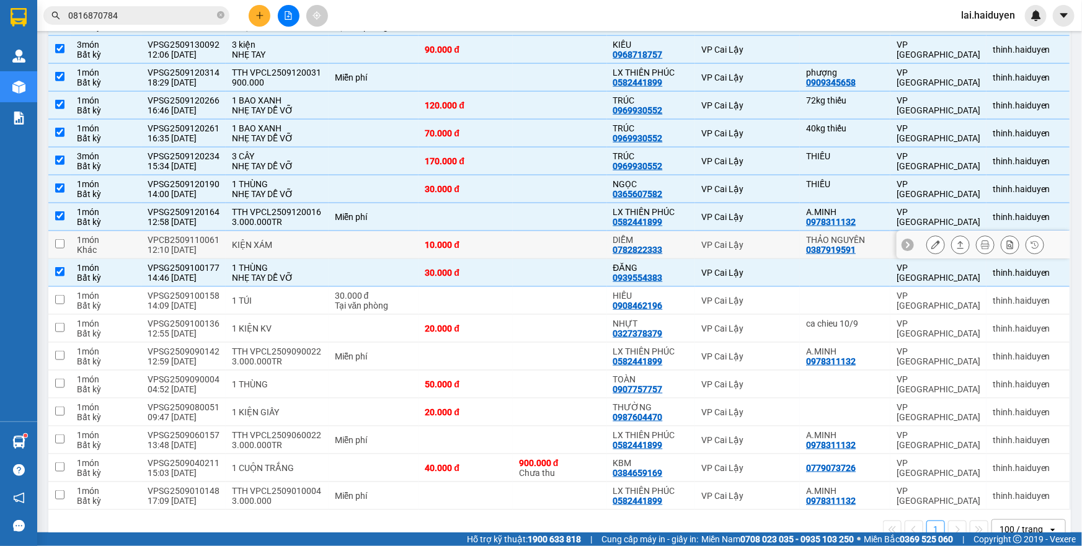
click at [563, 242] on td at bounding box center [560, 245] width 94 height 28
checkbox input "true"
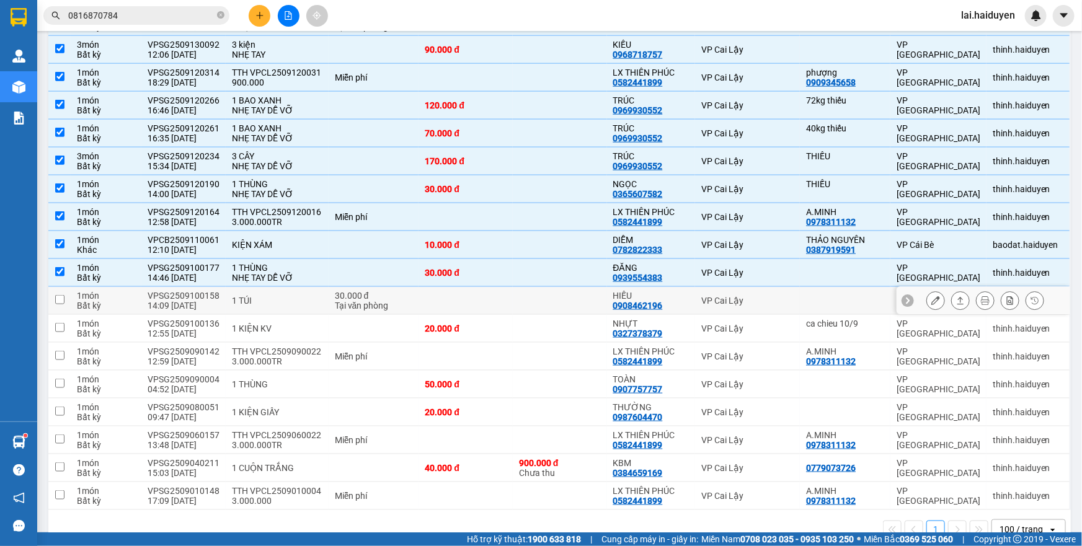
click at [513, 298] on td at bounding box center [560, 301] width 94 height 28
checkbox input "true"
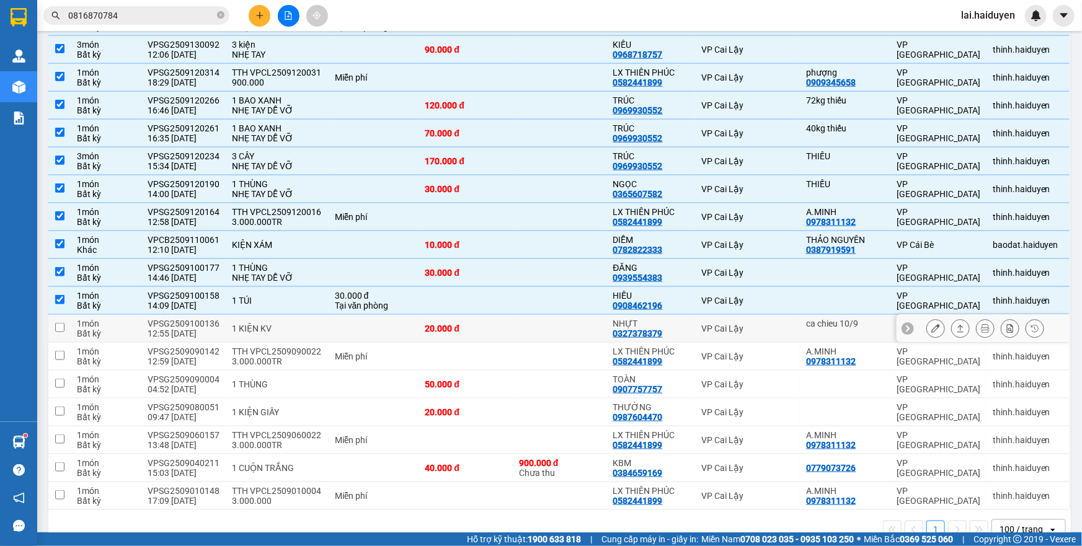
click at [514, 322] on td at bounding box center [560, 329] width 94 height 28
checkbox input "true"
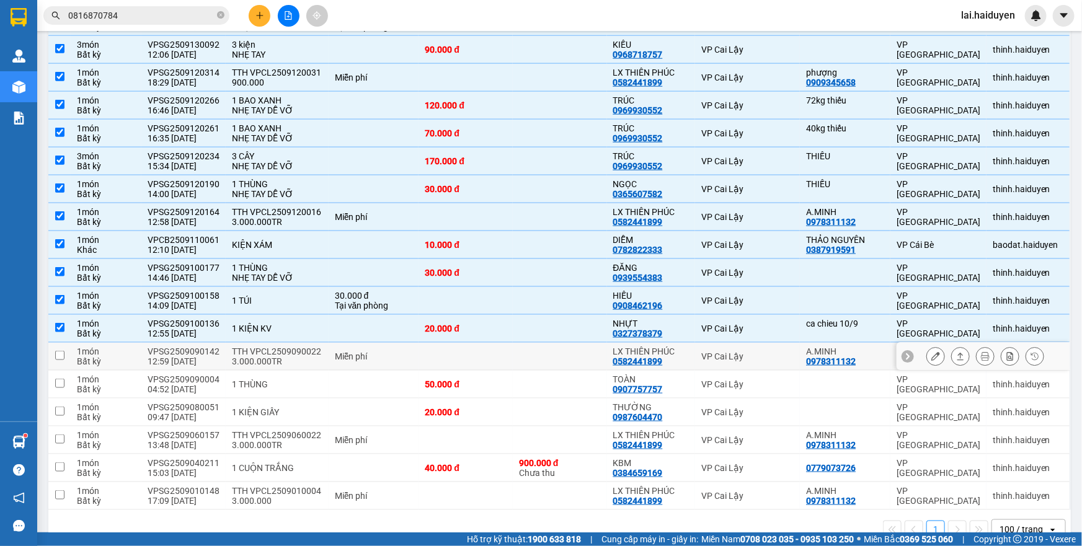
click at [513, 359] on td at bounding box center [560, 357] width 94 height 28
checkbox input "true"
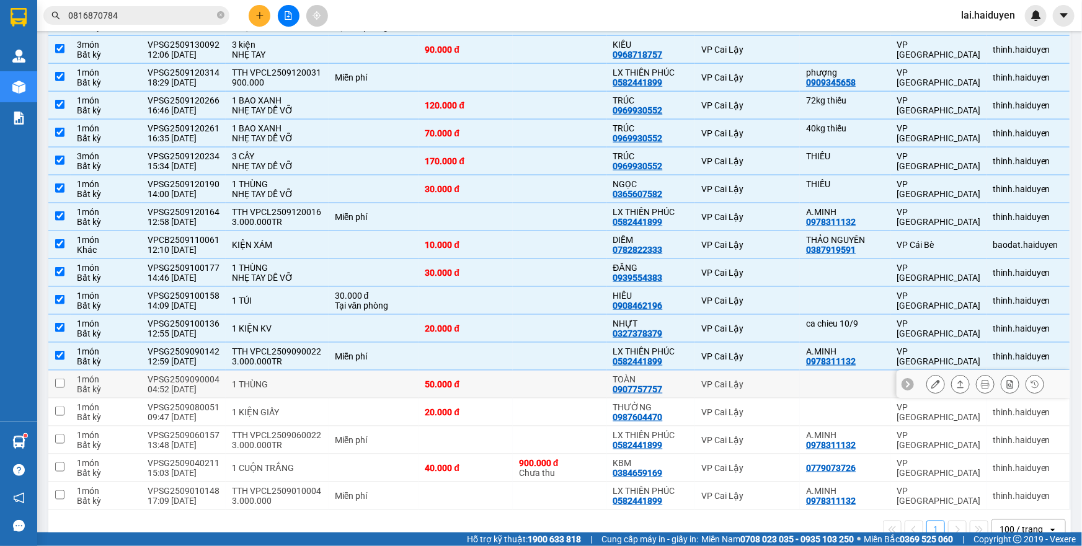
click at [505, 386] on td "50.000 đ" at bounding box center [465, 385] width 94 height 28
checkbox input "true"
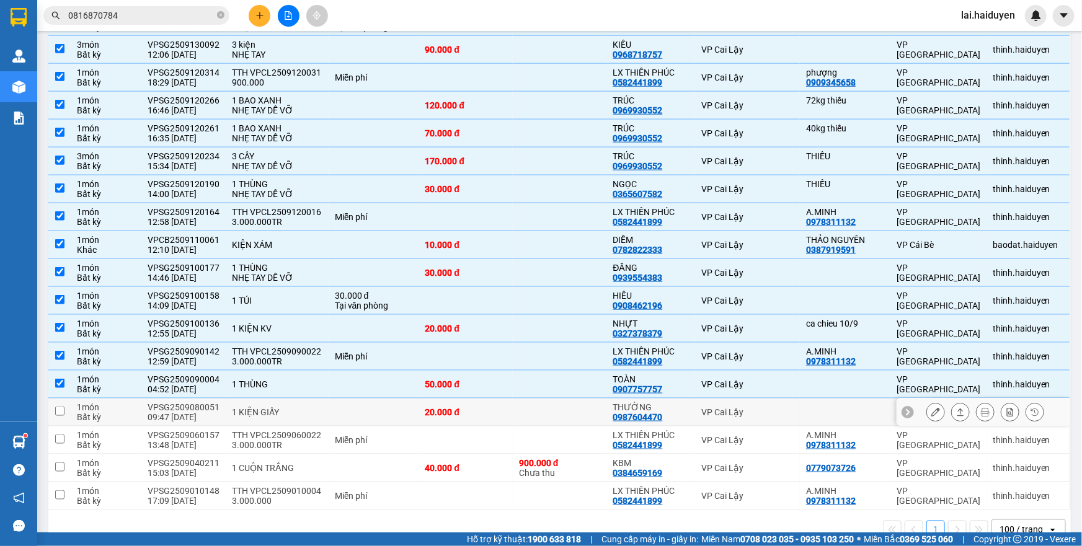
click at [487, 407] on div "20.000 đ" at bounding box center [466, 412] width 82 height 10
checkbox input "true"
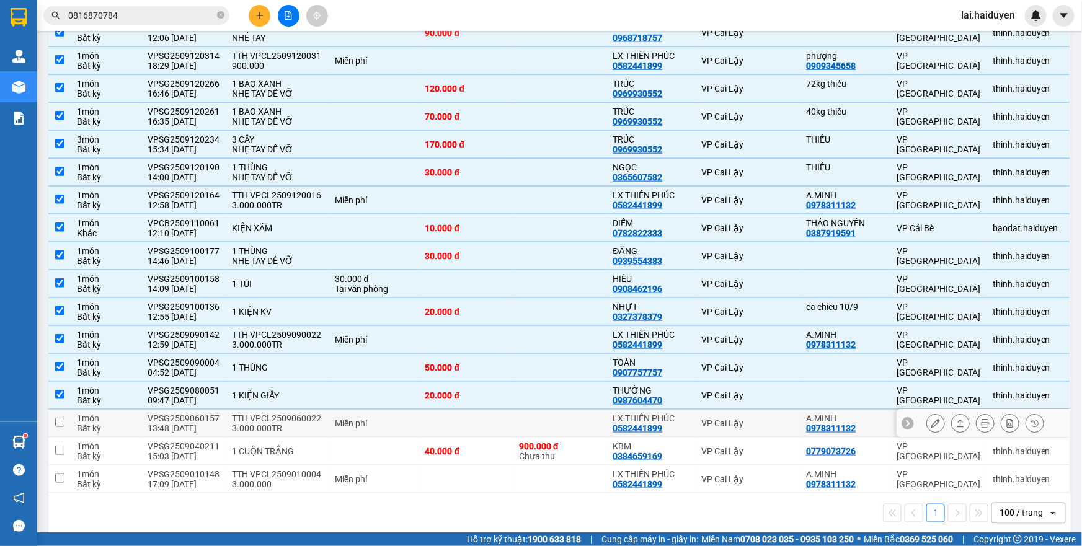
scroll to position [701, 0]
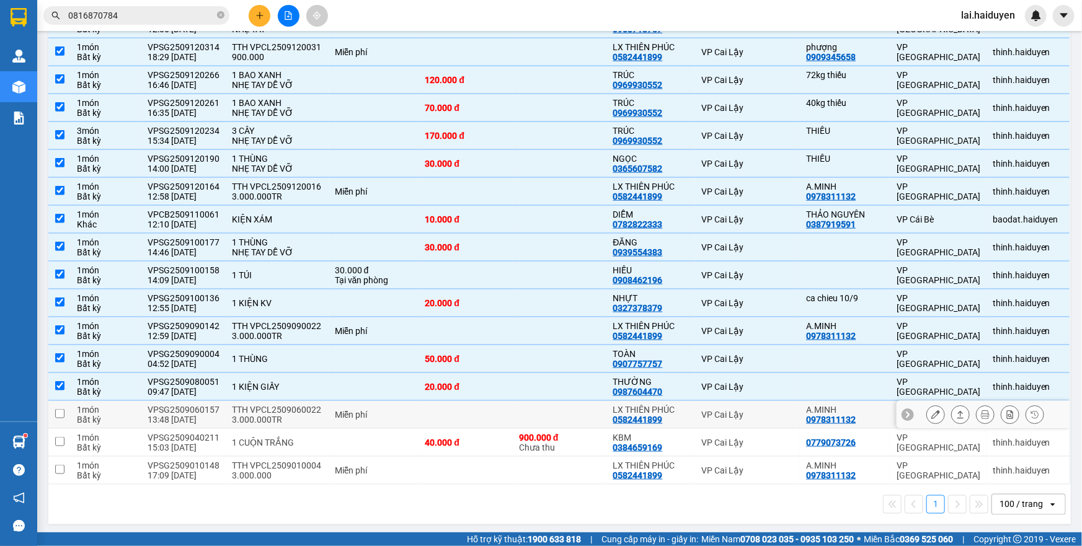
click at [498, 408] on td at bounding box center [465, 415] width 94 height 28
checkbox input "true"
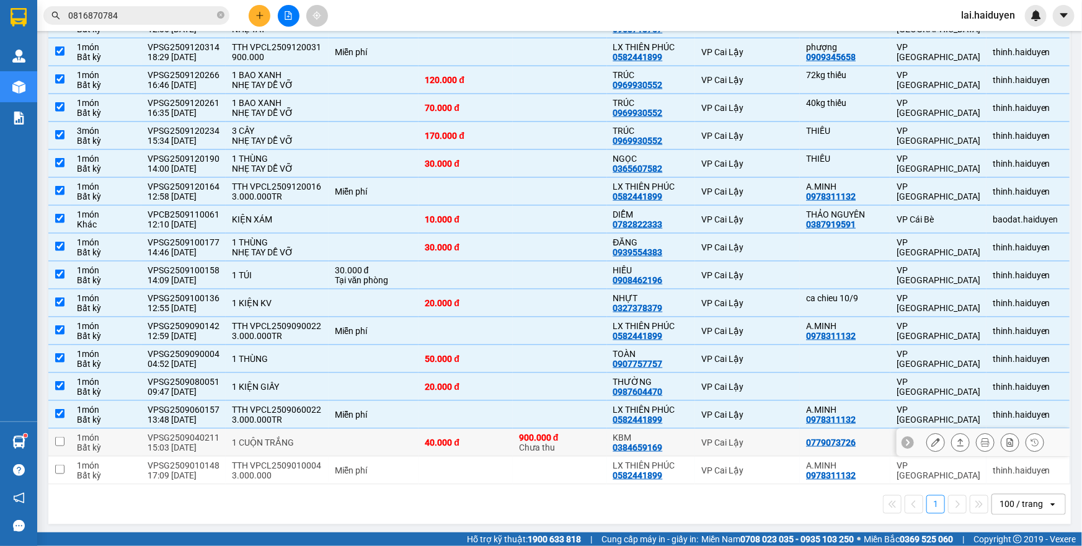
click at [470, 441] on div "40.000 đ" at bounding box center [466, 443] width 82 height 10
checkbox input "true"
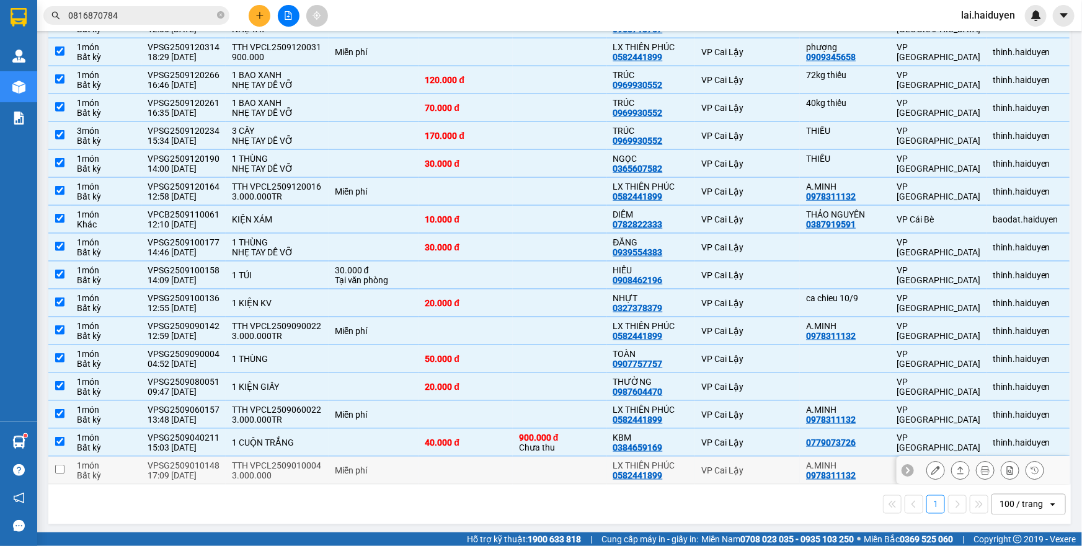
click at [462, 469] on td at bounding box center [465, 471] width 94 height 28
checkbox input "true"
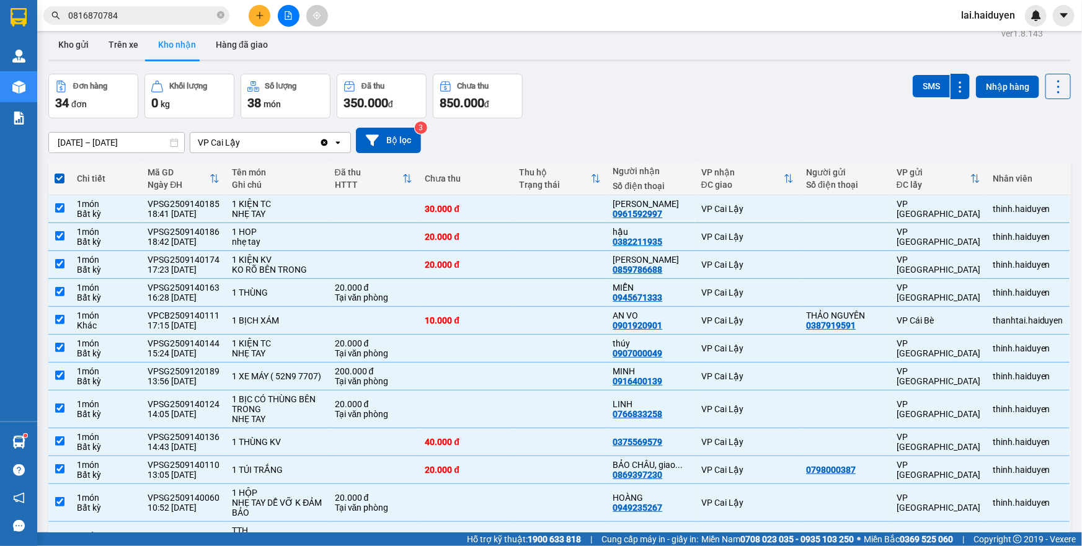
scroll to position [0, 0]
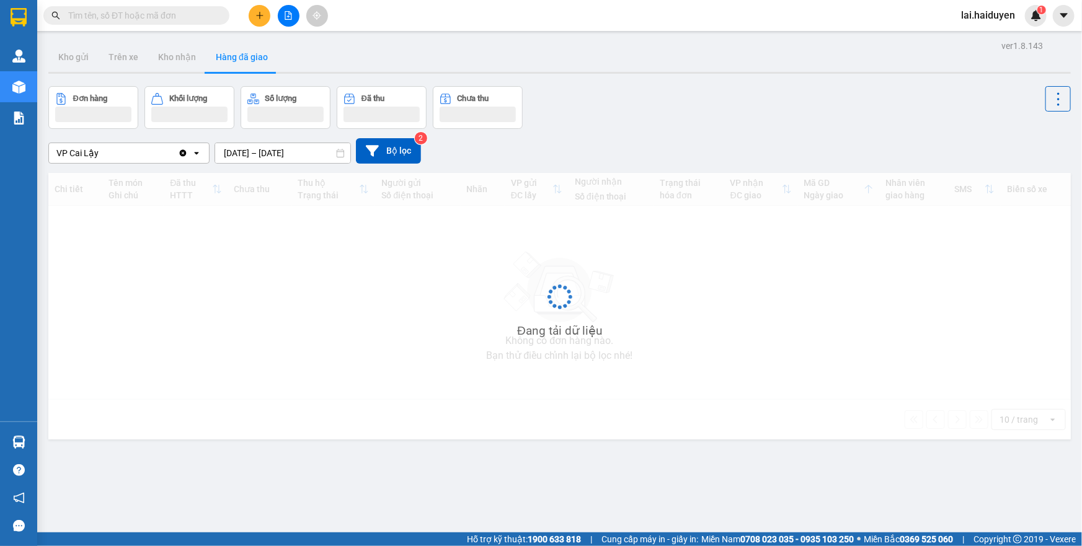
click at [187, 14] on input "text" at bounding box center [141, 16] width 146 height 14
paste input "VPSG2509140163"
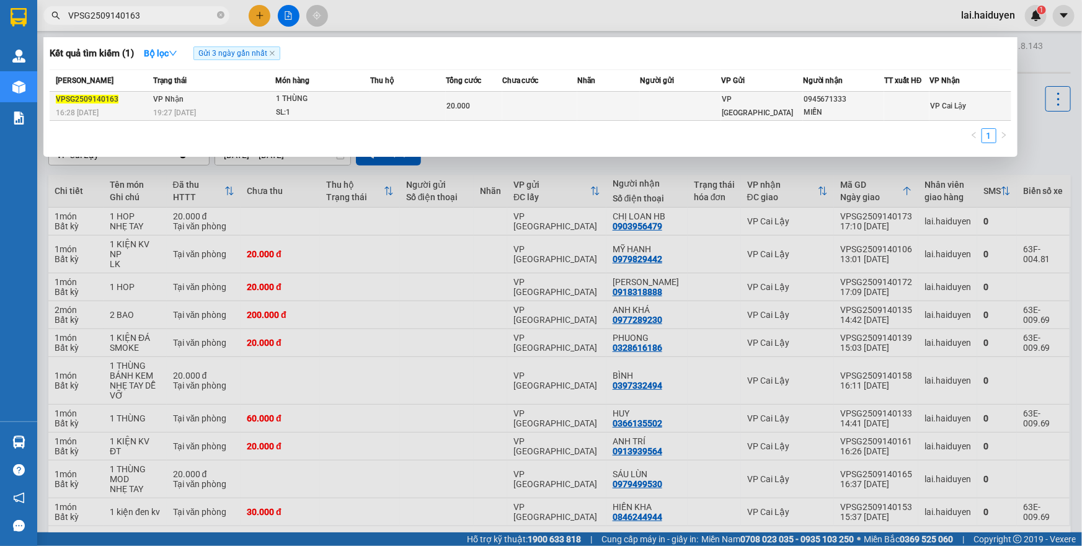
type input "VPSG2509140163"
click at [353, 101] on div "1 THÙNG" at bounding box center [322, 99] width 93 height 14
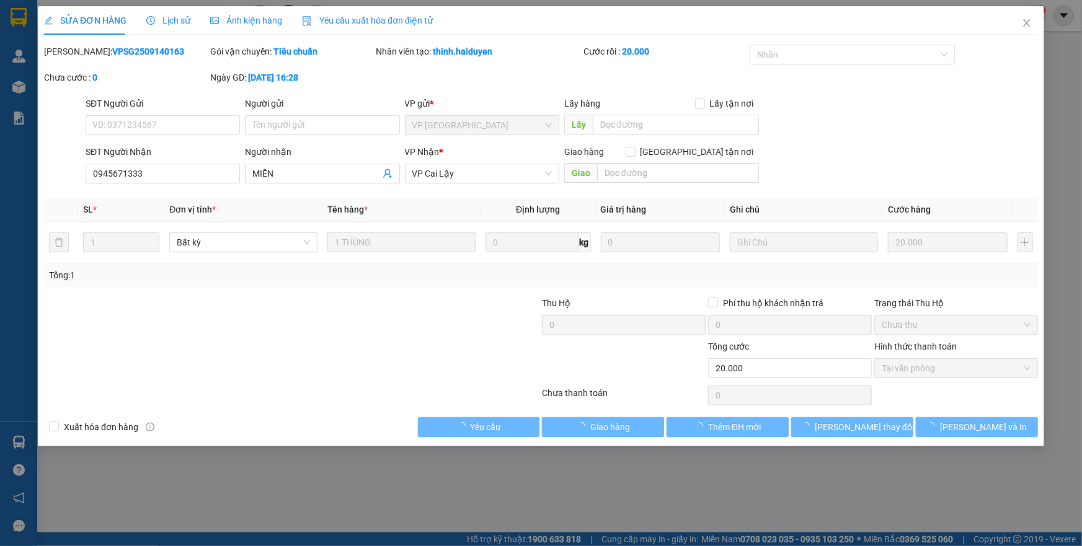
type input "0945671333"
type input "MIỄN"
type input "20.000"
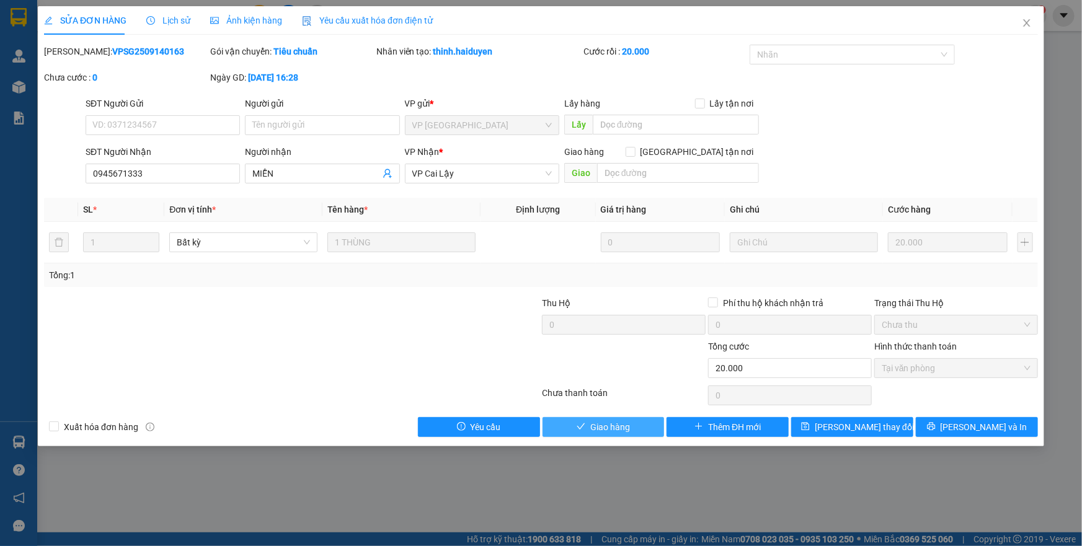
click at [573, 431] on button "Giao hàng" at bounding box center [603, 427] width 122 height 20
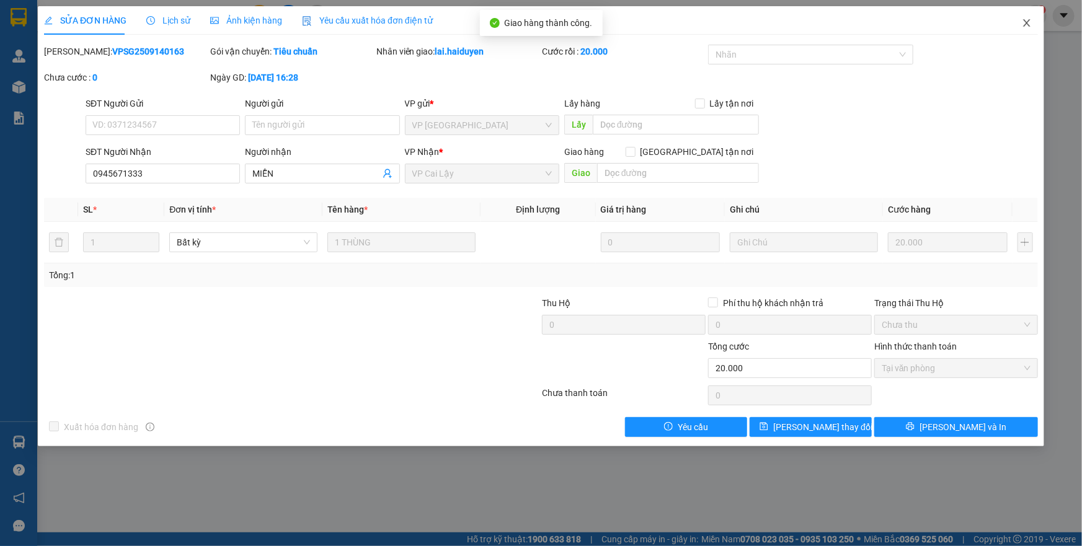
click at [1022, 24] on icon "close" at bounding box center [1026, 23] width 10 height 10
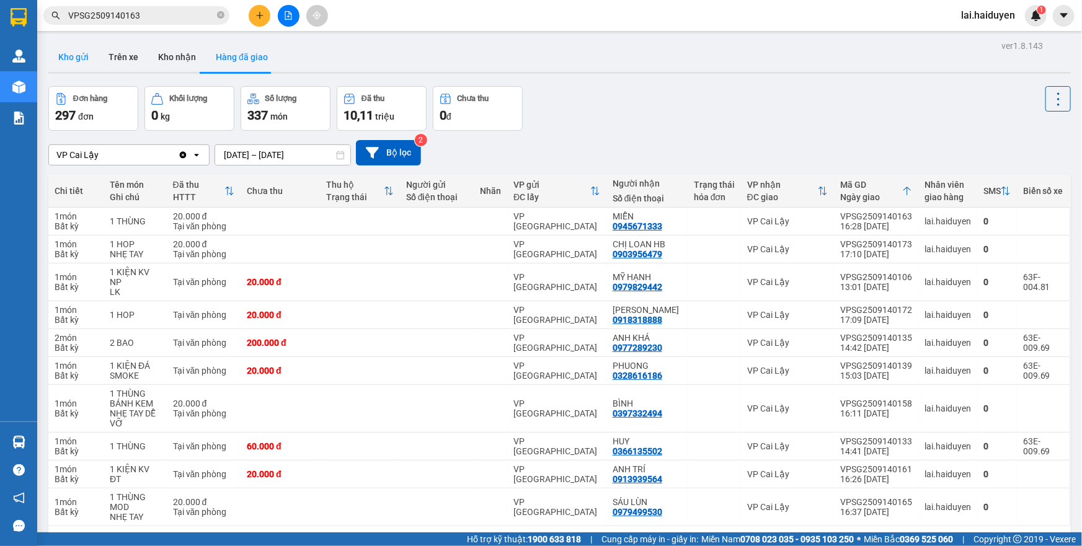
click at [62, 53] on button "Kho gửi" at bounding box center [73, 57] width 50 height 30
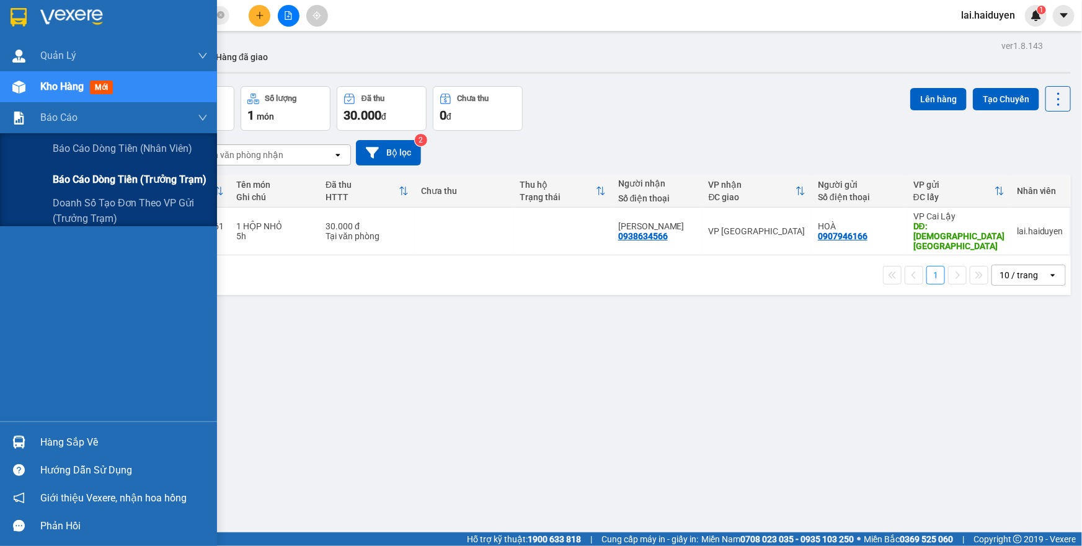
click at [82, 180] on span "Báo cáo dòng tiền (trưởng trạm)" at bounding box center [130, 179] width 154 height 15
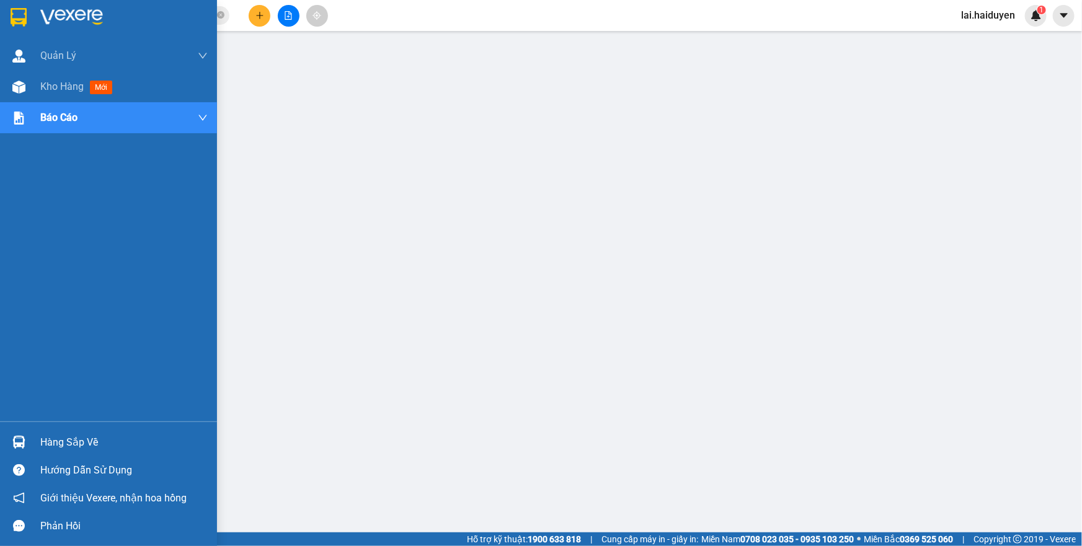
click at [16, 229] on div "Quản [PERSON_NAME] lý thu hộ Kho hàng mới Báo cáo Báo cáo dòng tiền (nhân viên)…" at bounding box center [108, 230] width 217 height 381
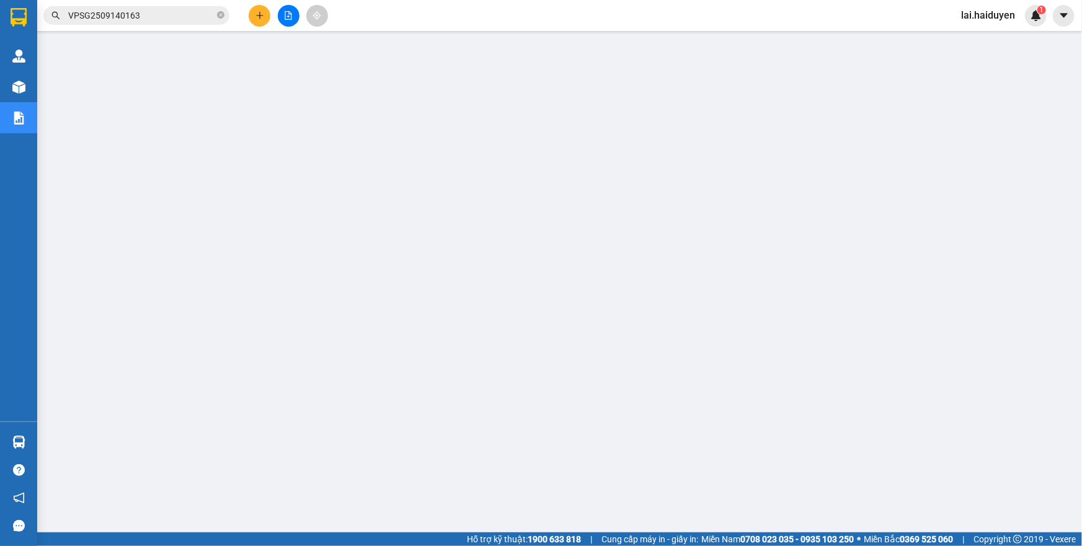
click at [603, 3] on div "Kết quả tìm kiếm ( 1 ) Bộ lọc Gửi 3 ngày gần nhất Mã ĐH Trạng thái Món hàng Thu…" at bounding box center [541, 15] width 1082 height 31
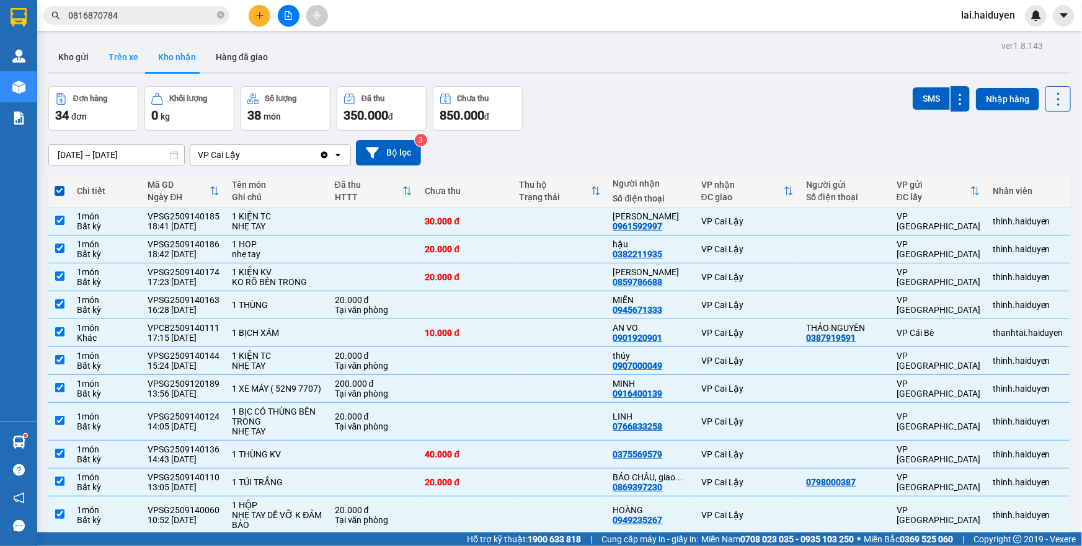
click at [124, 63] on button "Trên xe" at bounding box center [124, 57] width 50 height 30
type input "[DATE] – [DATE]"
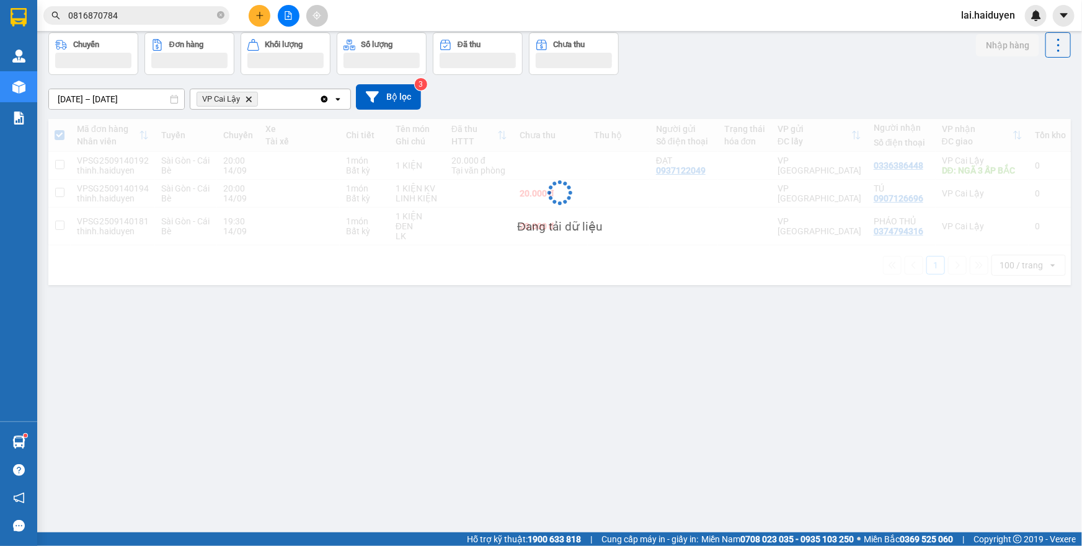
scroll to position [56, 0]
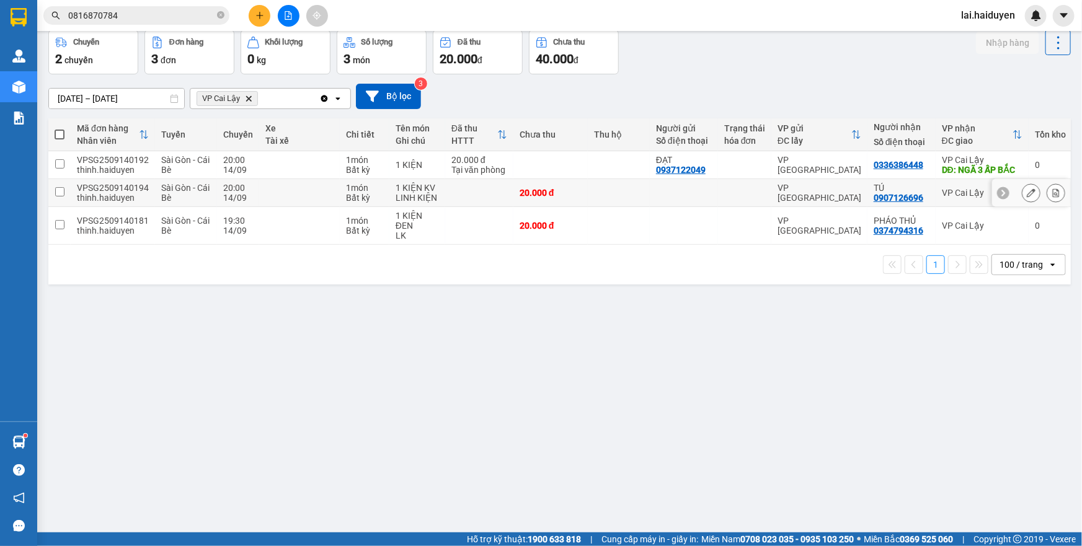
click at [828, 192] on div "VP [GEOGRAPHIC_DATA]" at bounding box center [819, 193] width 84 height 20
checkbox input "true"
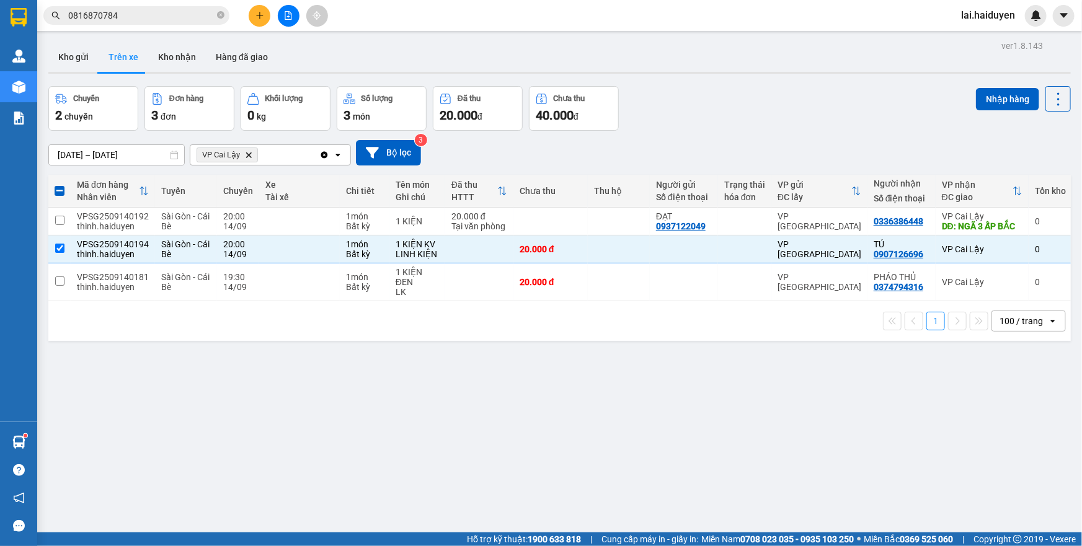
scroll to position [0, 0]
click at [976, 99] on button "Nhập hàng" at bounding box center [1007, 99] width 63 height 22
click at [184, 62] on button "Kho nhận" at bounding box center [177, 57] width 58 height 30
type input "01/09/2025 – 14/09/2025"
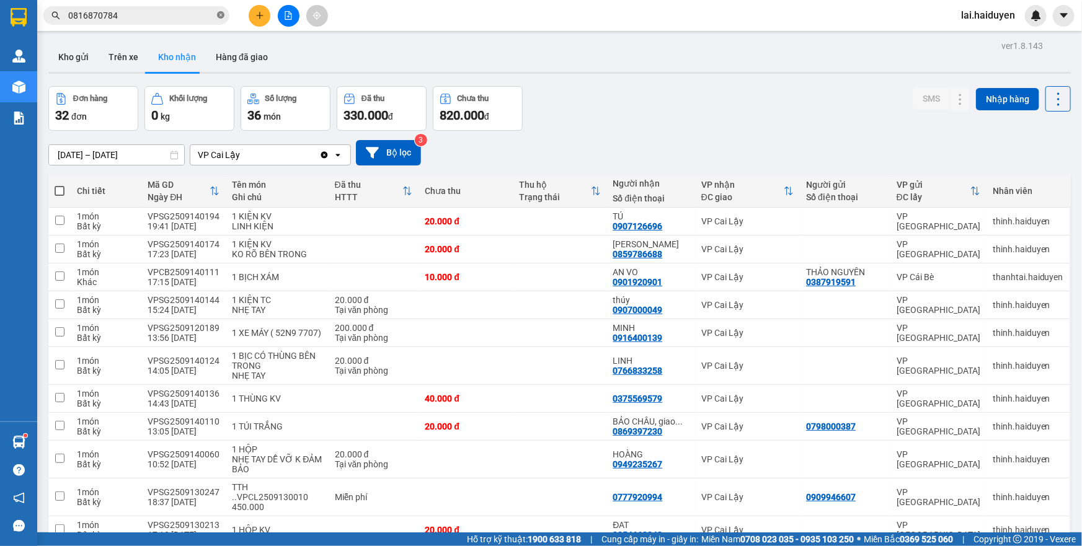
click at [221, 15] on icon "close-circle" at bounding box center [220, 14] width 7 height 7
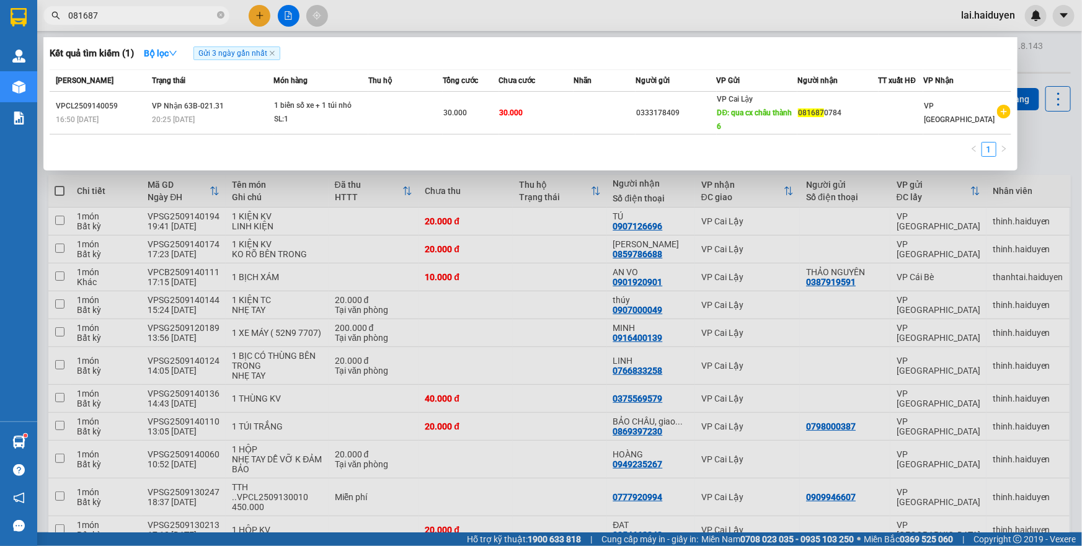
type input "081687"
